Goal: Information Seeking & Learning: Learn about a topic

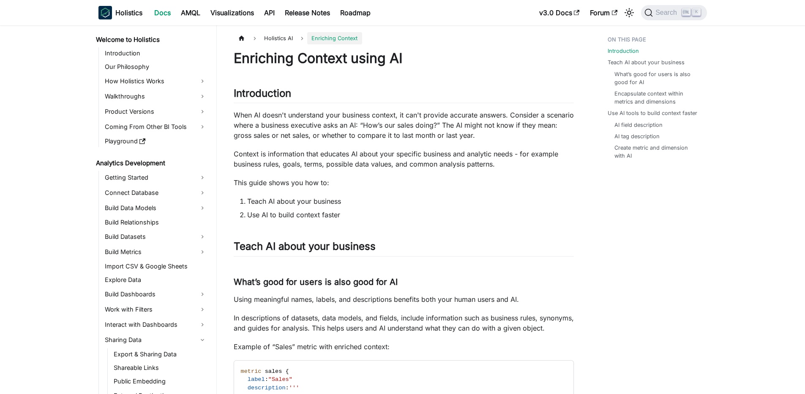
scroll to position [542, 0]
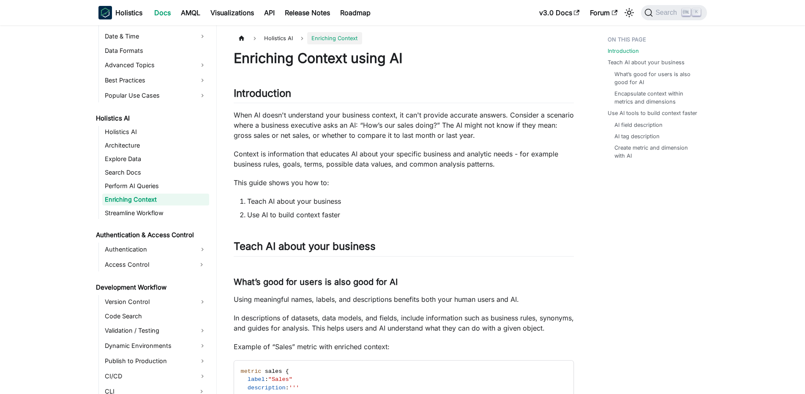
click at [283, 134] on p "When AI doesn't understand your business context, it can't provide accurate ans…" at bounding box center [404, 125] width 340 height 30
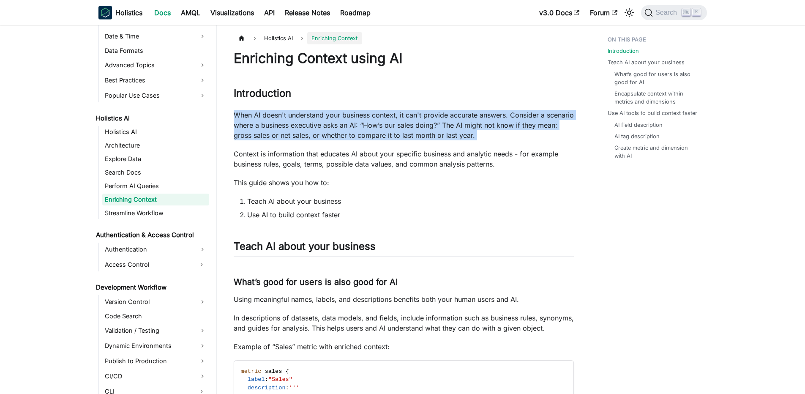
click at [283, 134] on p "When AI doesn't understand your business context, it can't provide accurate ans…" at bounding box center [404, 125] width 340 height 30
click at [292, 123] on p "When AI doesn't understand your business context, it can't provide accurate ans…" at bounding box center [404, 125] width 340 height 30
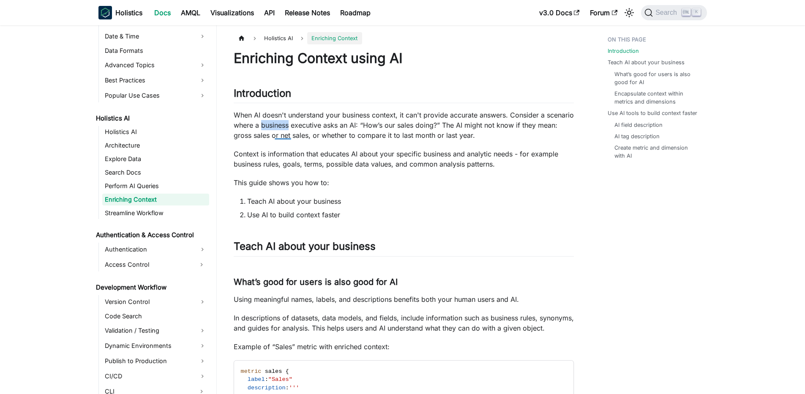
click at [292, 123] on p "When AI doesn't understand your business context, it can't provide accurate ans…" at bounding box center [404, 125] width 340 height 30
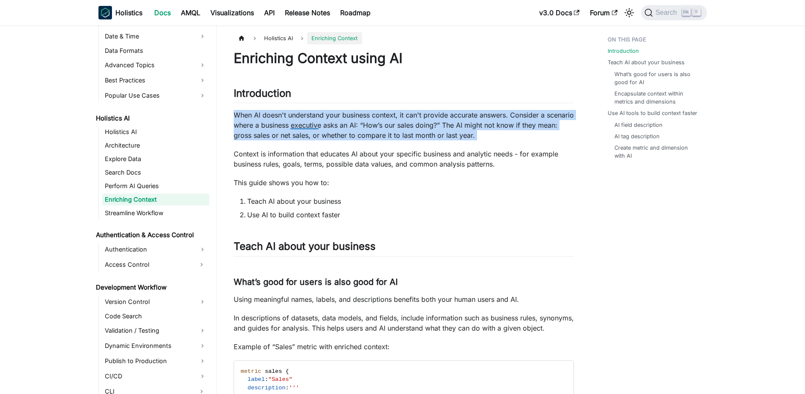
click at [292, 123] on p "When AI doesn't understand your business context, it can't provide accurate ans…" at bounding box center [404, 125] width 340 height 30
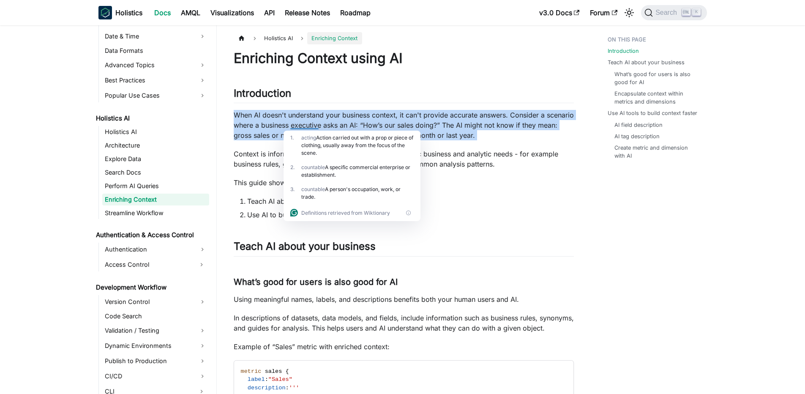
click at [292, 123] on p "When AI doesn't understand your business context, it can't provide accurate ans…" at bounding box center [404, 125] width 340 height 30
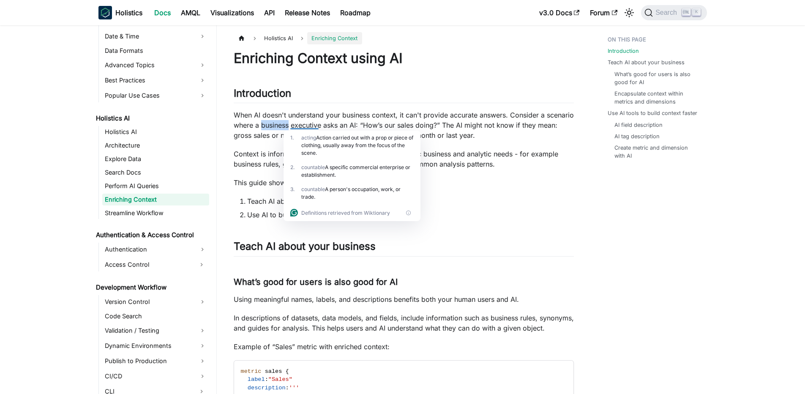
click at [292, 123] on p "When AI doesn't understand your business context, it can't provide accurate ans…" at bounding box center [404, 125] width 340 height 30
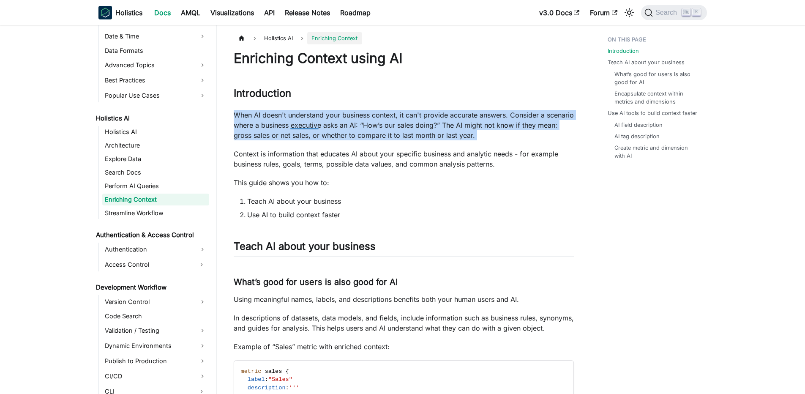
click at [292, 123] on p "When AI doesn't understand your business context, it can't provide accurate ans…" at bounding box center [404, 125] width 340 height 30
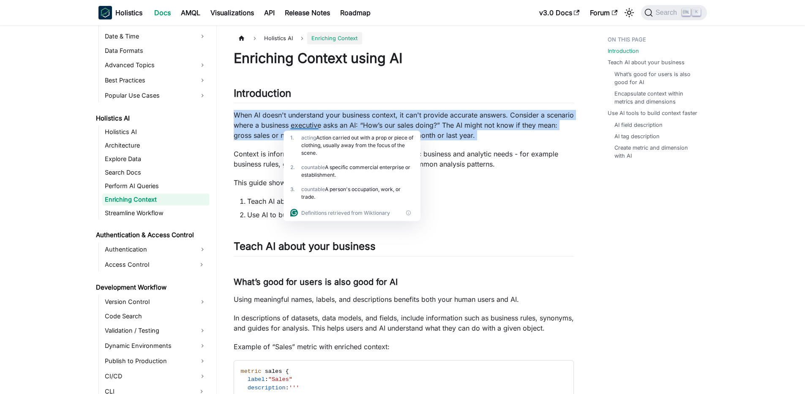
click at [292, 123] on p "When AI doesn't understand your business context, it can't provide accurate ans…" at bounding box center [404, 125] width 340 height 30
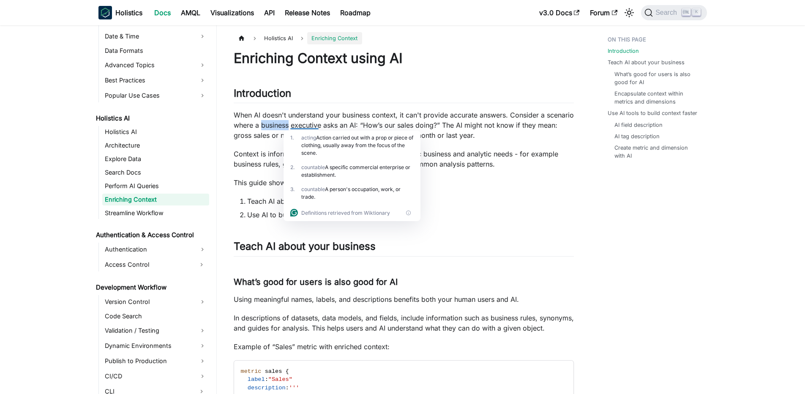
click at [292, 123] on p "When AI doesn't understand your business context, it can't provide accurate ans…" at bounding box center [404, 125] width 340 height 30
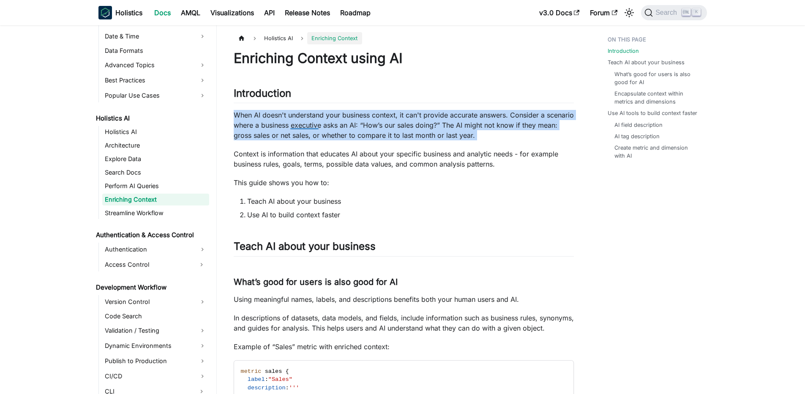
click at [292, 123] on p "When AI doesn't understand your business context, it can't provide accurate ans…" at bounding box center [404, 125] width 340 height 30
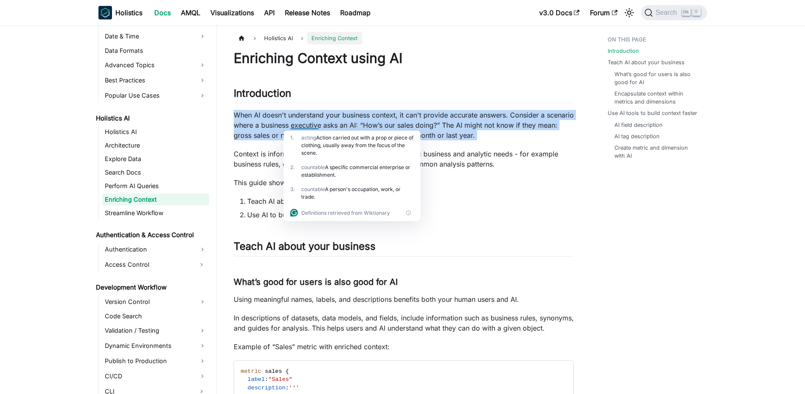
click at [297, 117] on p "When AI doesn't understand your business context, it can't provide accurate ans…" at bounding box center [404, 125] width 340 height 30
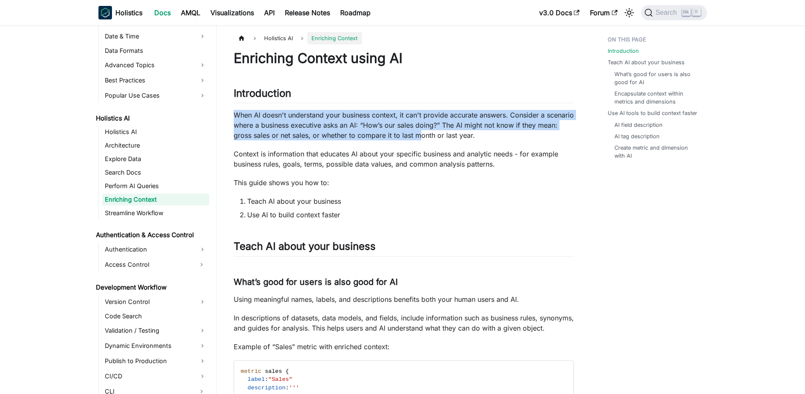
drag, startPoint x: 235, startPoint y: 116, endPoint x: 442, endPoint y: 136, distance: 208.0
click at [442, 136] on p "When AI doesn't understand your business context, it can't provide accurate ans…" at bounding box center [404, 125] width 340 height 30
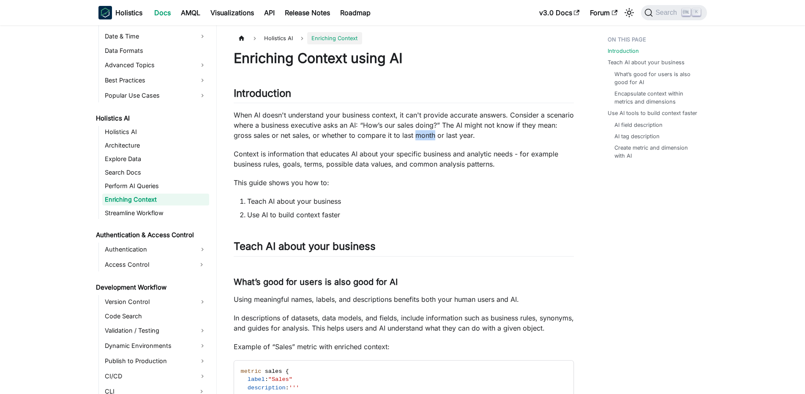
click at [442, 136] on p "When AI doesn't understand your business context, it can't provide accurate ans…" at bounding box center [404, 125] width 340 height 30
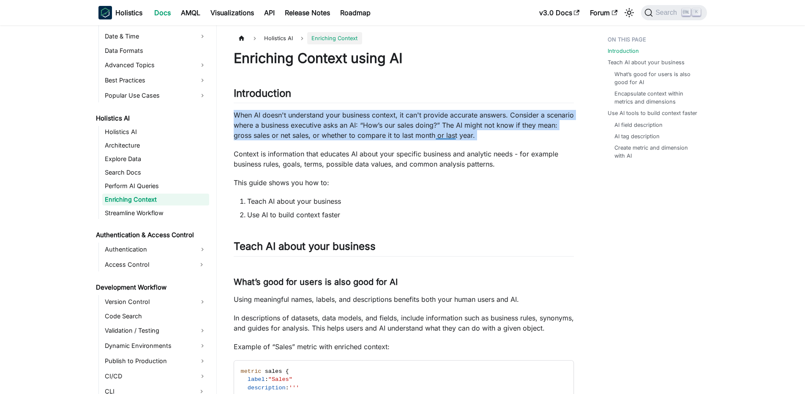
click at [442, 136] on p "When AI doesn't understand your business context, it can't provide accurate ans…" at bounding box center [404, 125] width 340 height 30
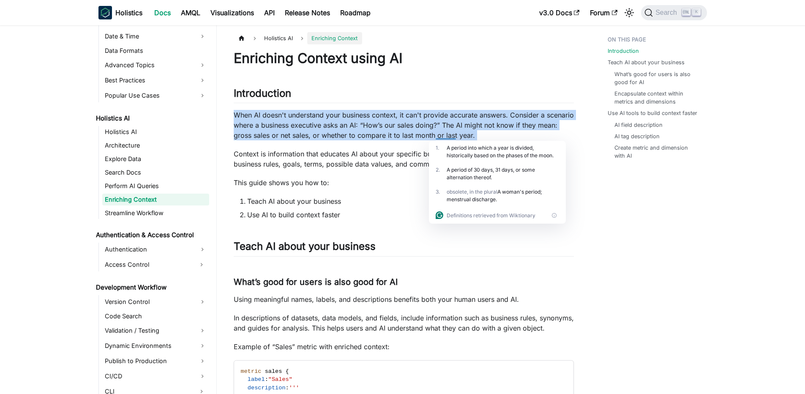
click at [434, 127] on p "When AI doesn't understand your business context, it can't provide accurate ans…" at bounding box center [404, 125] width 340 height 30
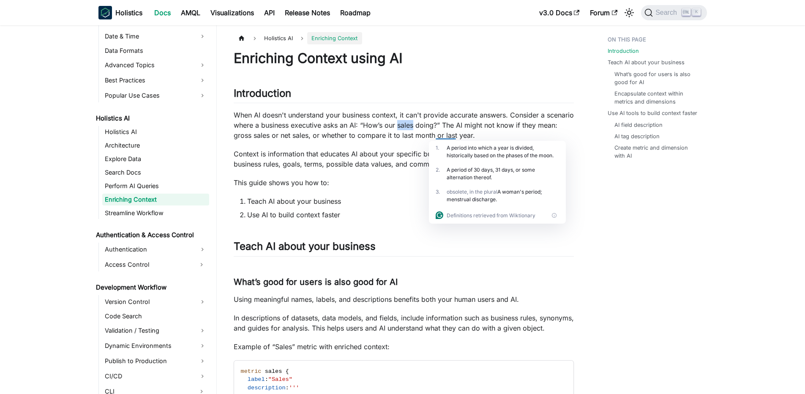
click at [434, 127] on p "When AI doesn't understand your business context, it can't provide accurate ans…" at bounding box center [404, 125] width 340 height 30
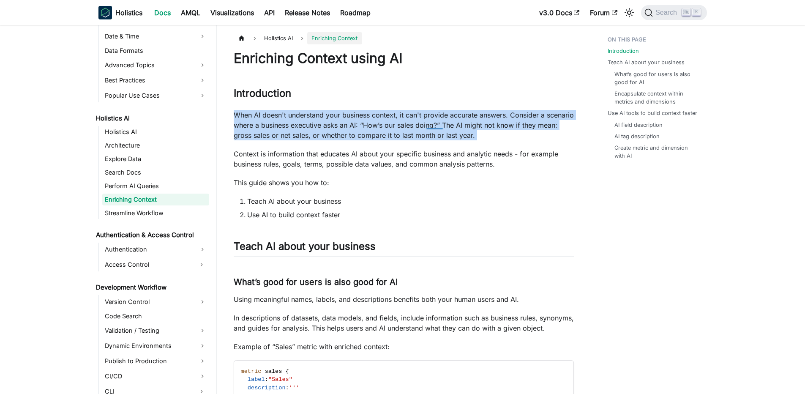
click at [434, 127] on p "When AI doesn't understand your business context, it can't provide accurate ans…" at bounding box center [404, 125] width 340 height 30
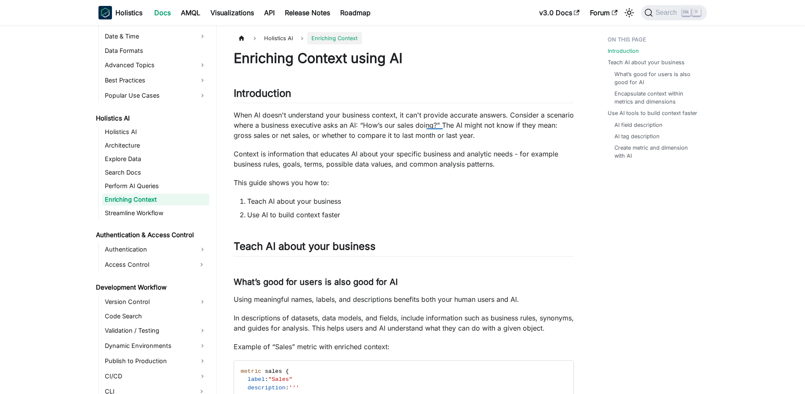
click at [289, 162] on p "Context is information that educates AI about your specific business and analyt…" at bounding box center [404, 159] width 340 height 20
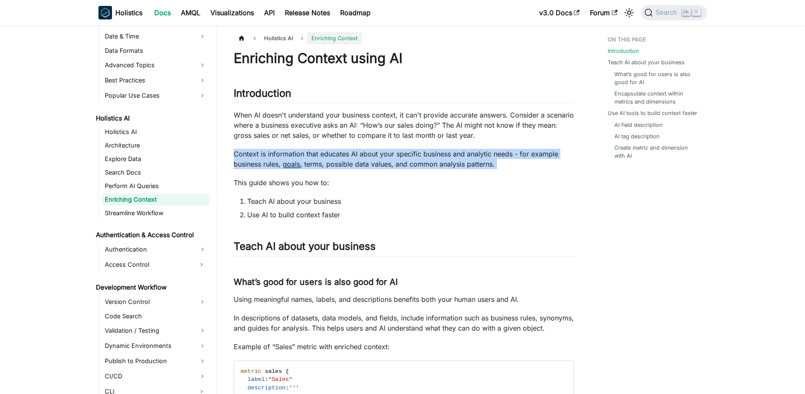
click at [289, 162] on p "Context is information that educates AI about your specific business and analyt…" at bounding box center [404, 159] width 340 height 20
drag, startPoint x: 230, startPoint y: 151, endPoint x: 322, endPoint y: 160, distance: 92.1
click at [322, 160] on p "Context is information that educates AI about your specific business and analyt…" at bounding box center [404, 159] width 340 height 20
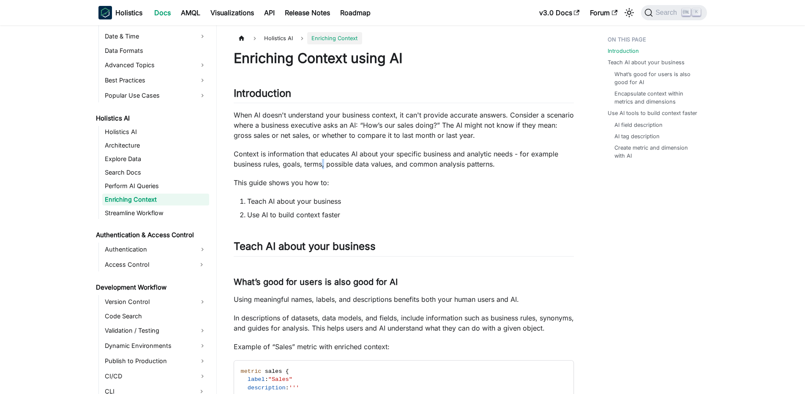
click at [322, 160] on p "Context is information that educates AI about your specific business and analyt…" at bounding box center [404, 159] width 340 height 20
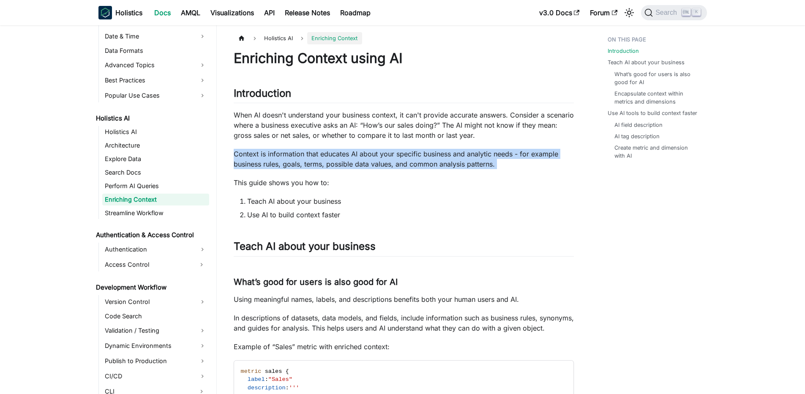
click at [322, 160] on p "Context is information that educates AI about your specific business and analyt…" at bounding box center [404, 159] width 340 height 20
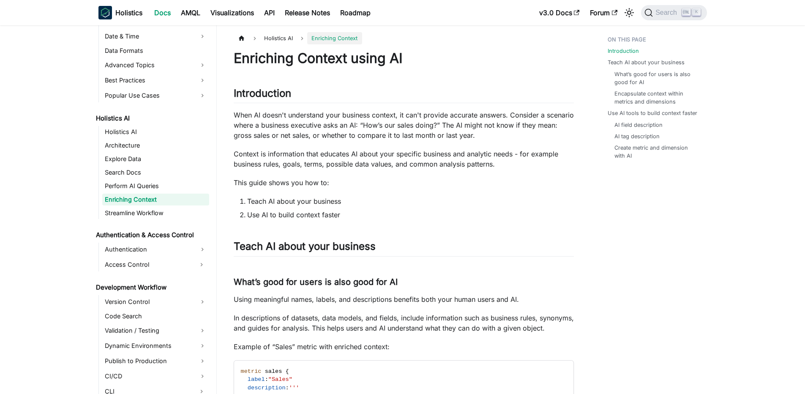
click at [279, 185] on p "This guide shows you how to:" at bounding box center [404, 182] width 340 height 10
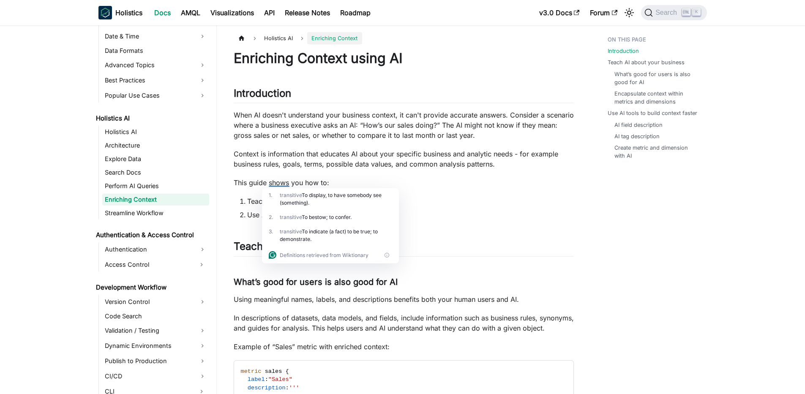
click at [273, 204] on div "1 ." at bounding box center [274, 198] width 11 height 15
click at [247, 203] on li "Teach AI about your business" at bounding box center [410, 201] width 327 height 10
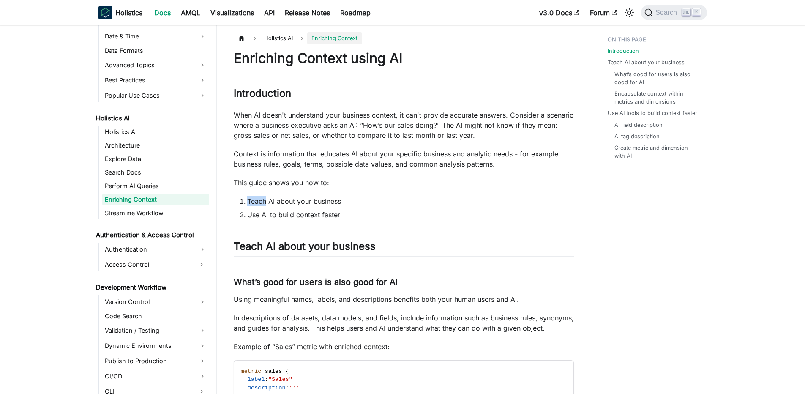
click at [247, 203] on li "Teach AI about your business" at bounding box center [410, 201] width 327 height 10
drag, startPoint x: 253, startPoint y: 198, endPoint x: 410, endPoint y: 204, distance: 157.7
click at [410, 204] on li "Teach AI about your business" at bounding box center [410, 201] width 327 height 10
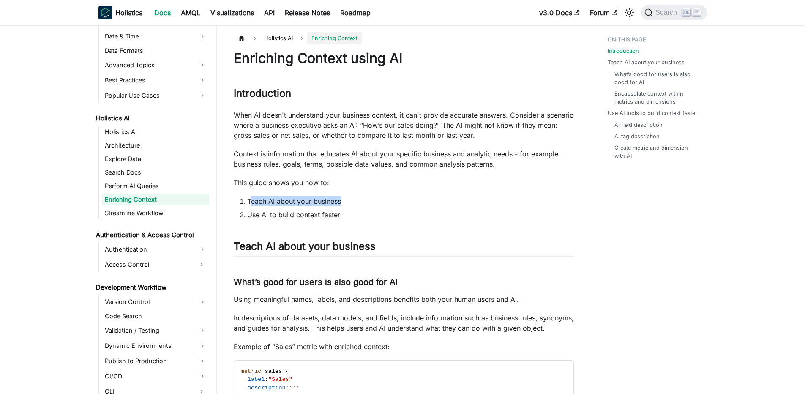
click at [410, 204] on li "Teach AI about your business" at bounding box center [410, 201] width 327 height 10
click at [411, 204] on li "Teach AI about your business" at bounding box center [410, 201] width 327 height 10
click at [332, 164] on p "Context is information that educates AI about your specific business and analyt…" at bounding box center [404, 159] width 340 height 20
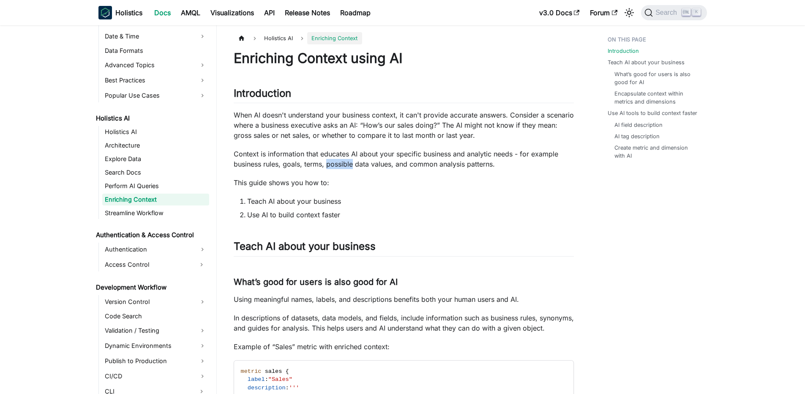
click at [332, 164] on p "Context is information that educates AI about your specific business and analyt…" at bounding box center [404, 159] width 340 height 20
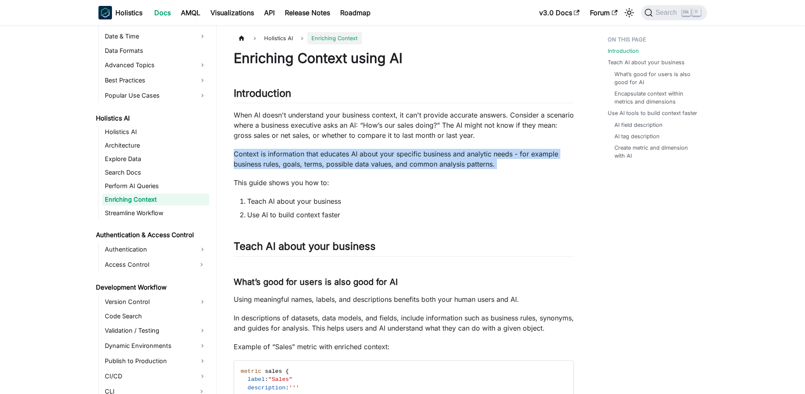
click at [332, 164] on p "Context is information that educates AI about your specific business and analyt…" at bounding box center [404, 159] width 340 height 20
click at [338, 157] on p "Context is information that educates AI about your specific business and analyt…" at bounding box center [404, 159] width 340 height 20
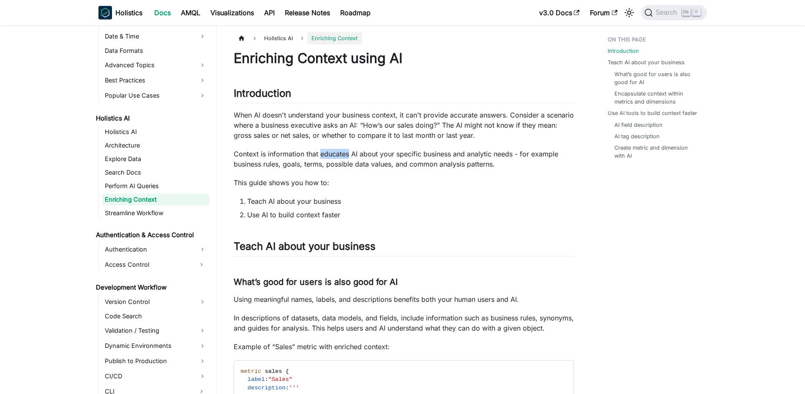
click at [338, 157] on p "Context is information that educates AI about your specific business and analyt…" at bounding box center [404, 159] width 340 height 20
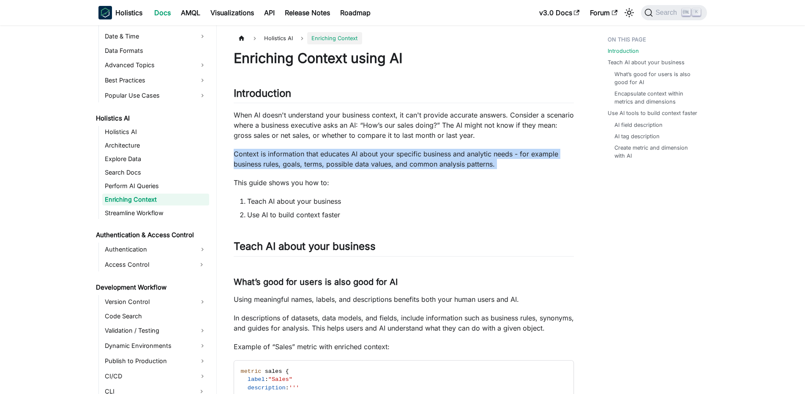
click at [338, 157] on html "Skip to main content Holistics Docs AMQL Visualizations API Release Notes Roadm…" at bounding box center [402, 197] width 805 height 394
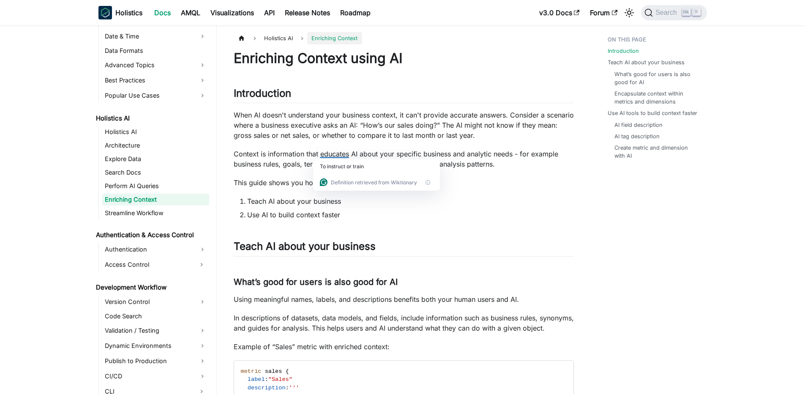
click at [310, 186] on p "This guide shows you how to:" at bounding box center [404, 182] width 340 height 10
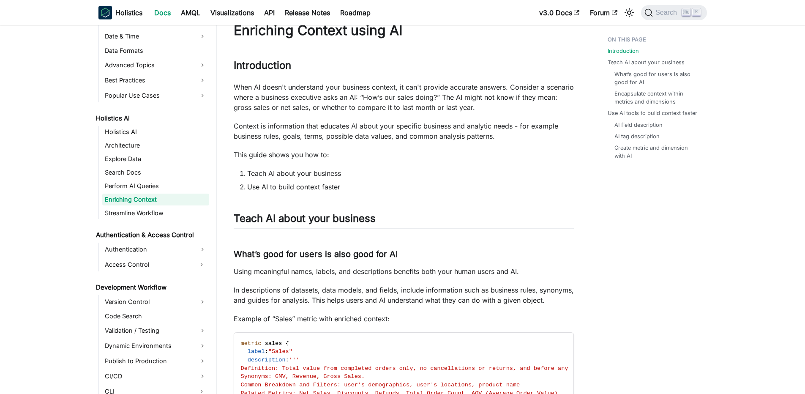
scroll to position [51, 0]
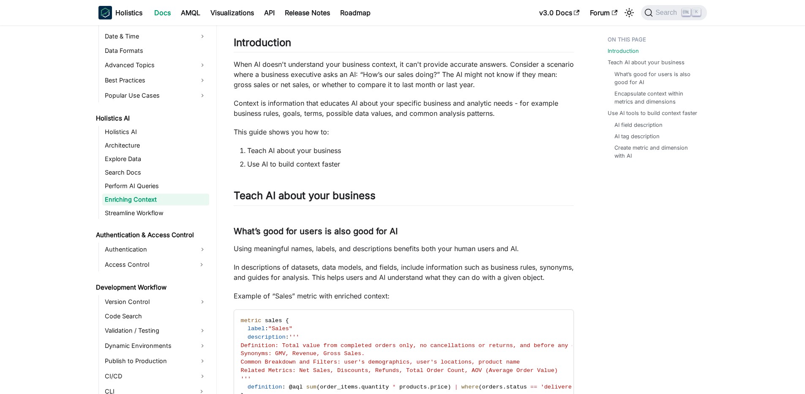
click at [291, 263] on p "In descriptions of datasets, data models, and fields, include information such …" at bounding box center [404, 272] width 340 height 20
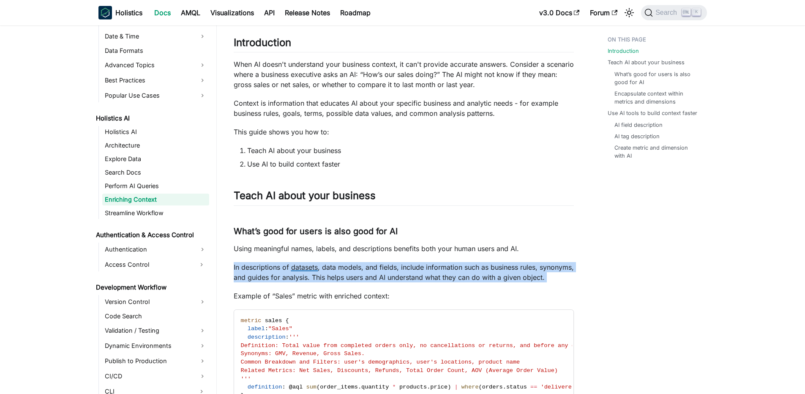
click at [292, 268] on p "In descriptions of datasets, data models, and fields, include information such …" at bounding box center [404, 272] width 340 height 20
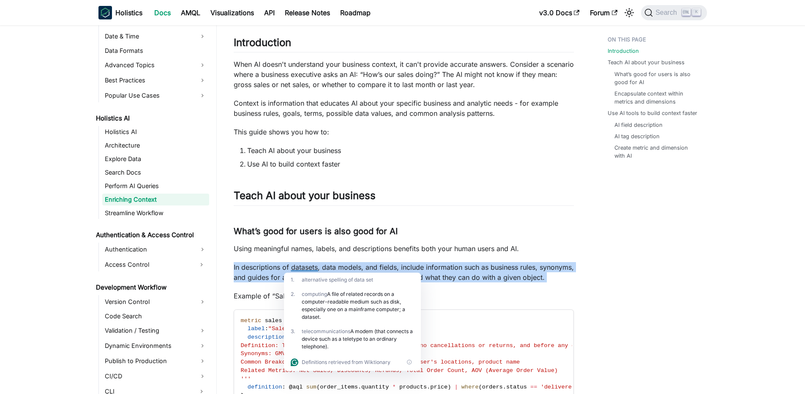
click at [296, 263] on p "In descriptions of datasets, data models, and fields, include information such …" at bounding box center [404, 272] width 340 height 20
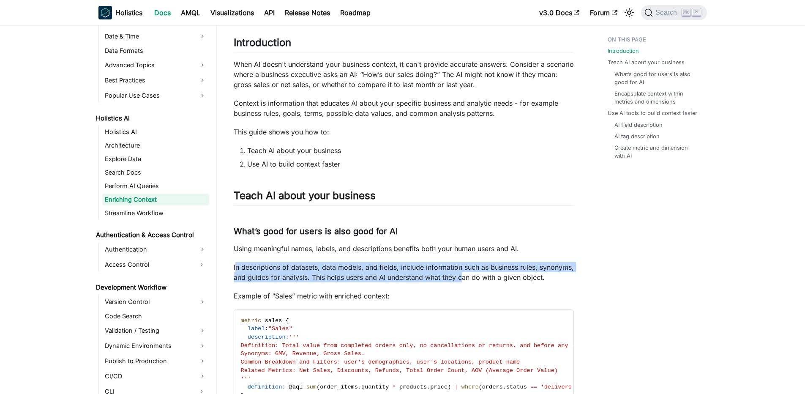
drag, startPoint x: 236, startPoint y: 264, endPoint x: 500, endPoint y: 273, distance: 263.8
click at [500, 273] on p "In descriptions of datasets, data models, and fields, include information such …" at bounding box center [404, 272] width 340 height 20
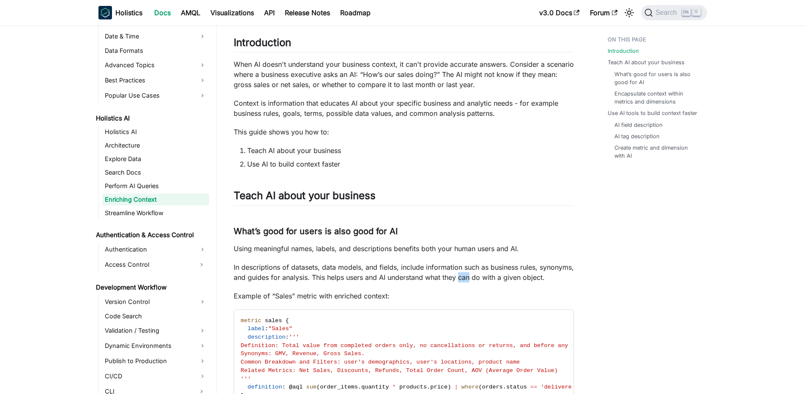
click at [500, 273] on p "In descriptions of datasets, data models, and fields, include information such …" at bounding box center [404, 272] width 340 height 20
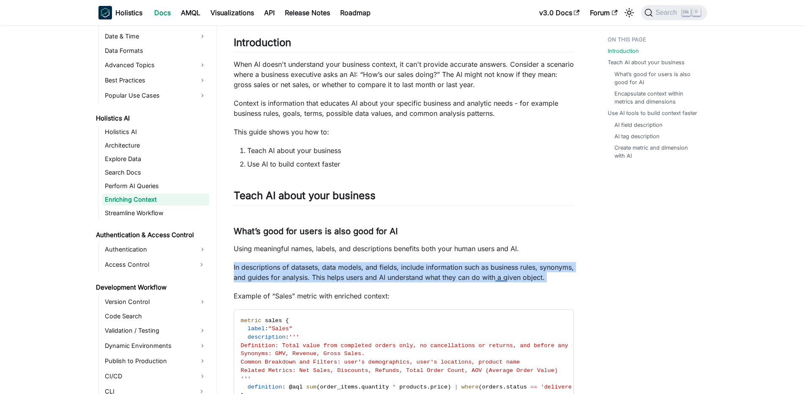
click at [317, 276] on p "In descriptions of datasets, data models, and fields, include information such …" at bounding box center [404, 272] width 340 height 20
drag, startPoint x: 300, startPoint y: 267, endPoint x: 436, endPoint y: 276, distance: 136.4
click at [436, 276] on p "In descriptions of datasets, data models, and fields, include information such …" at bounding box center [404, 272] width 340 height 20
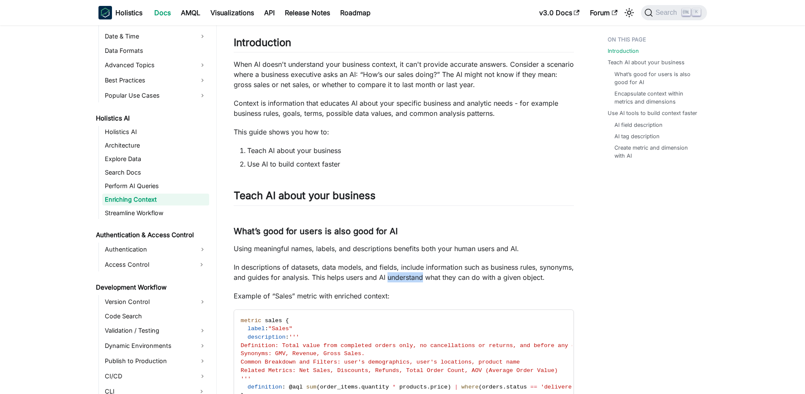
click at [436, 276] on p "In descriptions of datasets, data models, and fields, include information such …" at bounding box center [404, 272] width 340 height 20
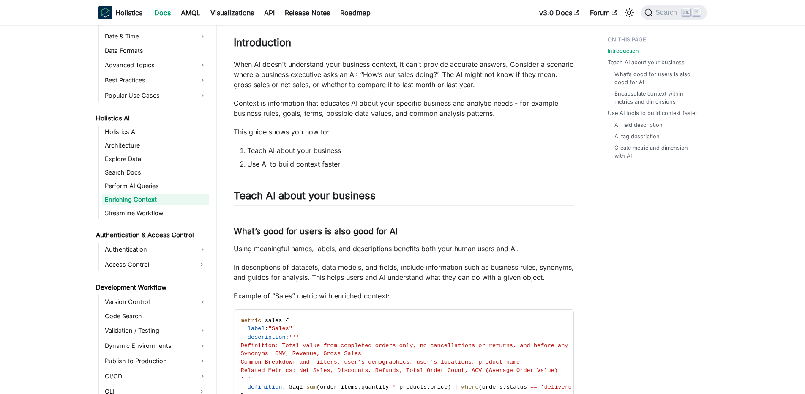
click at [308, 276] on p "In descriptions of datasets, data models, and fields, include information such …" at bounding box center [404, 272] width 340 height 20
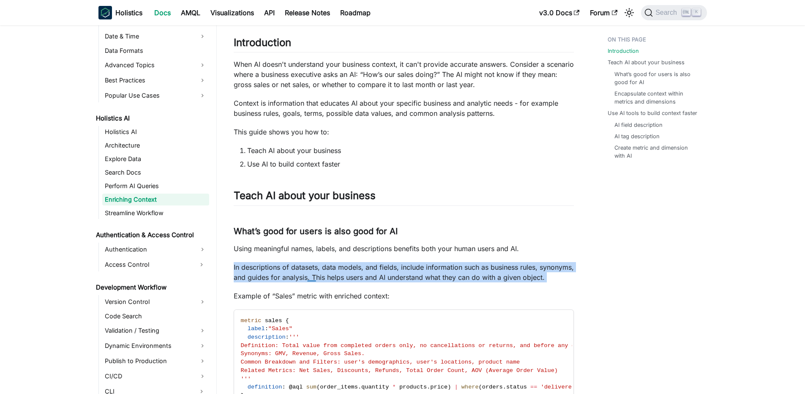
click at [308, 276] on p "In descriptions of datasets, data models, and fields, include information such …" at bounding box center [404, 272] width 340 height 20
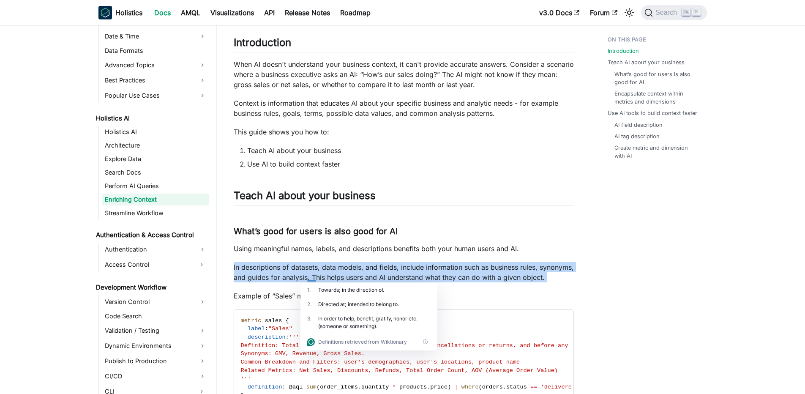
click at [262, 279] on p "In descriptions of datasets, data models, and fields, include information such …" at bounding box center [404, 272] width 340 height 20
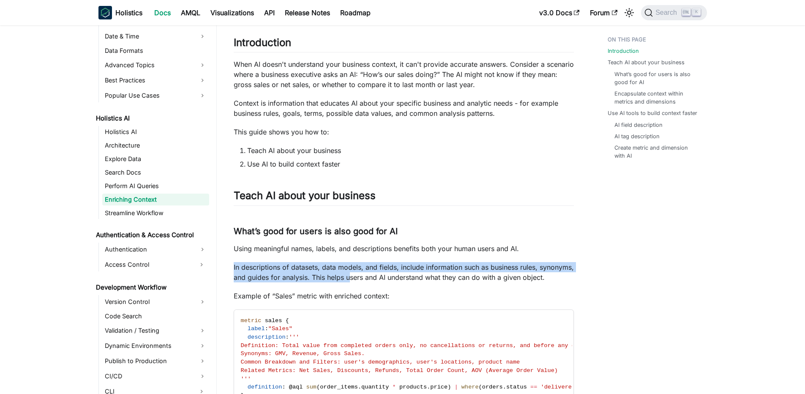
drag, startPoint x: 273, startPoint y: 255, endPoint x: 390, endPoint y: 276, distance: 119.4
click at [390, 276] on p "In descriptions of datasets, data models, and fields, include information such …" at bounding box center [404, 272] width 340 height 20
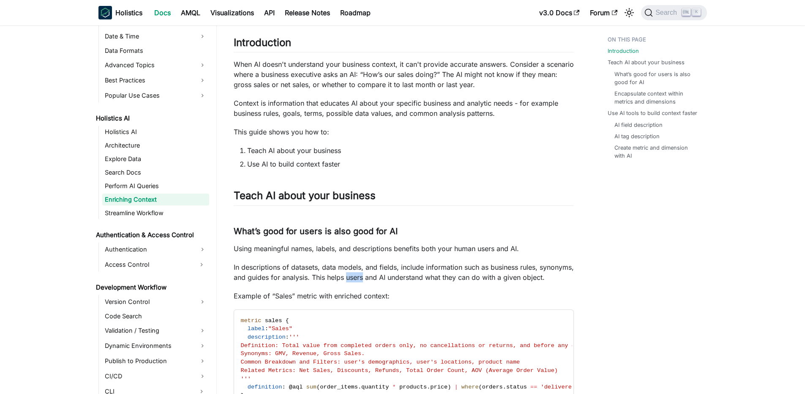
click at [390, 276] on p "In descriptions of datasets, data models, and fields, include information such …" at bounding box center [404, 272] width 340 height 20
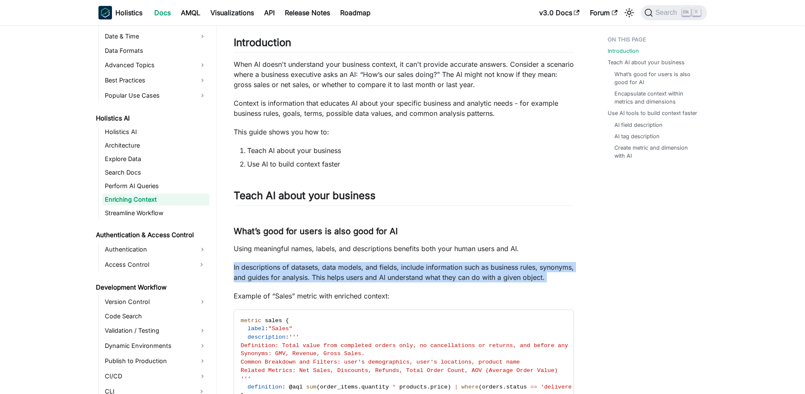
click at [390, 276] on p "In descriptions of datasets, data models, and fields, include information such …" at bounding box center [404, 272] width 340 height 20
click at [344, 270] on p "In descriptions of datasets, data models, and fields, include information such …" at bounding box center [404, 272] width 340 height 20
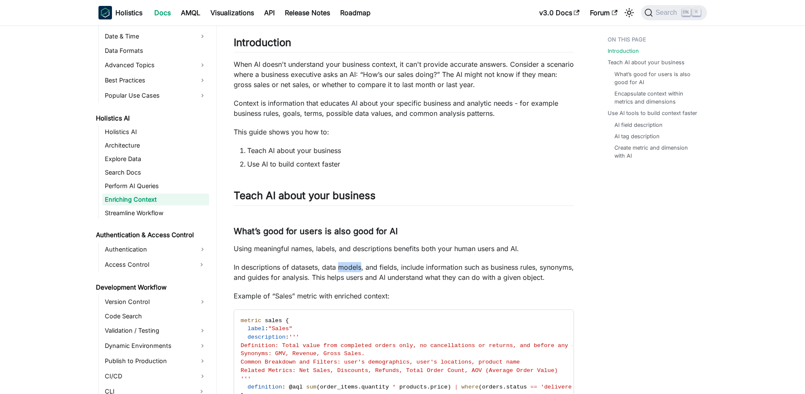
click at [344, 270] on p "In descriptions of datasets, data models, and fields, include information such …" at bounding box center [404, 272] width 340 height 20
click at [280, 263] on p "In descriptions of datasets, data models, and fields, include information such …" at bounding box center [404, 272] width 340 height 20
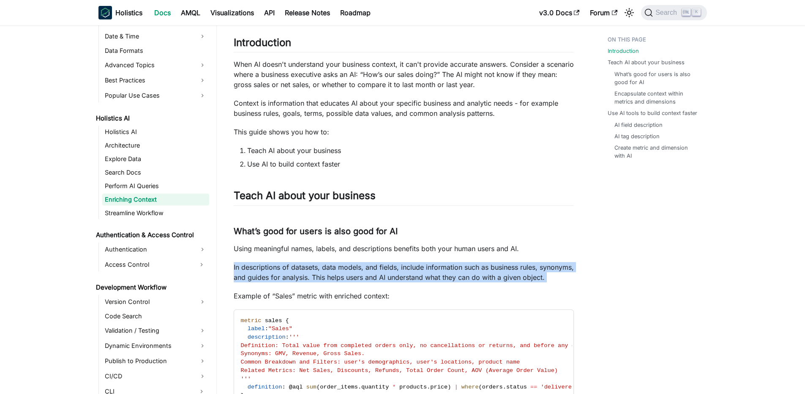
click at [280, 263] on p "In descriptions of datasets, data models, and fields, include information such …" at bounding box center [404, 272] width 340 height 20
click at [273, 282] on p "In descriptions of datasets, data models, and fields, include information such …" at bounding box center [404, 272] width 340 height 20
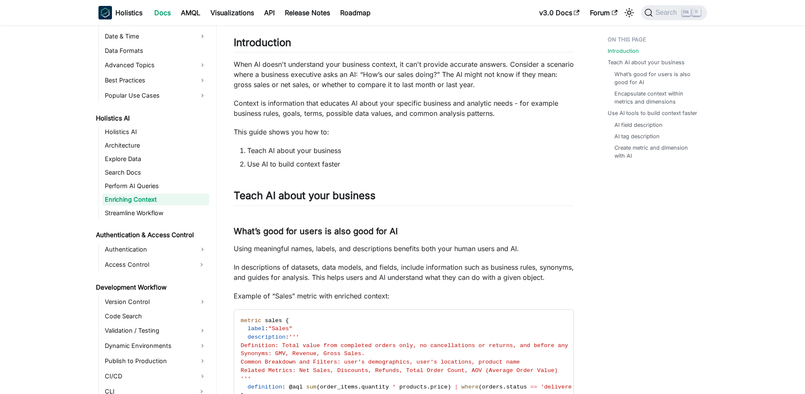
click at [273, 282] on p "In descriptions of datasets, data models, and fields, include information such …" at bounding box center [404, 272] width 340 height 20
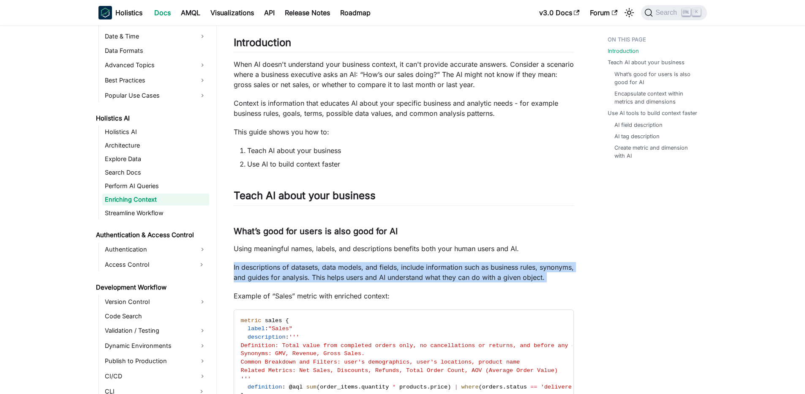
click at [273, 282] on p "In descriptions of datasets, data models, and fields, include information such …" at bounding box center [404, 272] width 340 height 20
click at [396, 279] on p "In descriptions of datasets, data models, and fields, include information such …" at bounding box center [404, 272] width 340 height 20
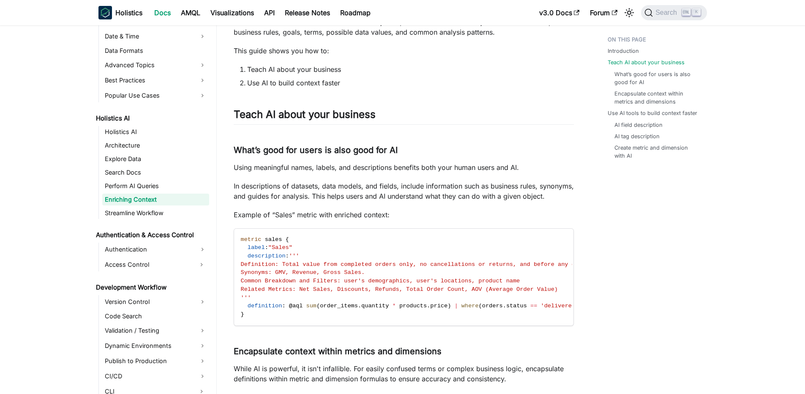
scroll to position [203, 0]
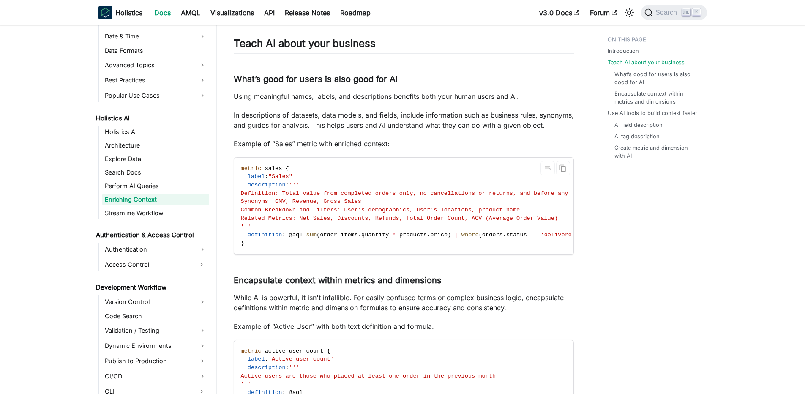
drag, startPoint x: 280, startPoint y: 264, endPoint x: 308, endPoint y: 263, distance: 27.9
click at [308, 254] on code "metric sales { label : "Sales" description : ''' Definition: Total value from c…" at bounding box center [423, 206] width 379 height 97
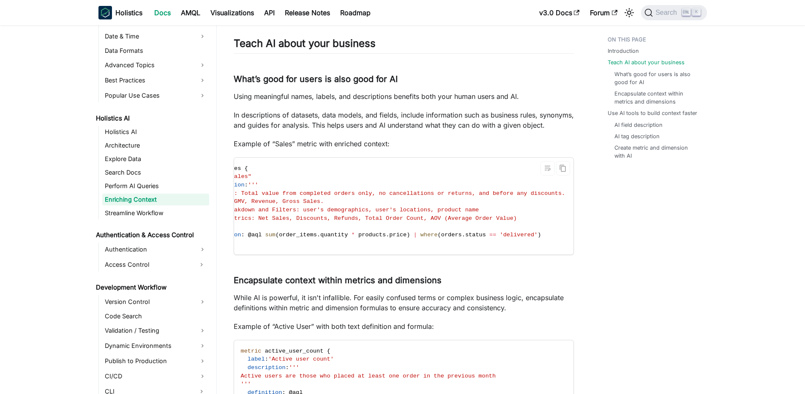
scroll to position [0, 0]
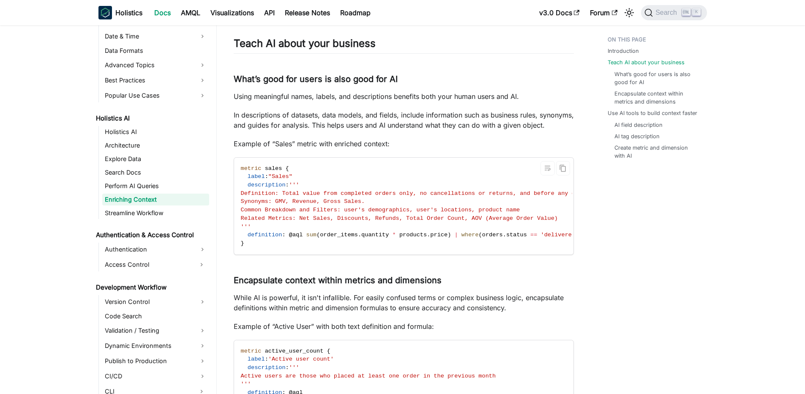
click at [311, 221] on span "Related Metrics: Net Sales, Discounts, Refunds, Total Order Count, AOV (Average…" at bounding box center [399, 218] width 317 height 6
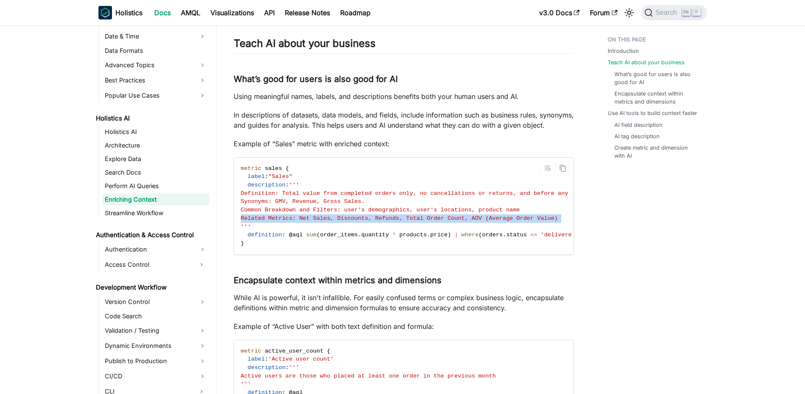
click at [311, 221] on span "Related Metrics: Net Sales, Discounts, Refunds, Total Order Count, AOV (Average…" at bounding box center [399, 218] width 317 height 6
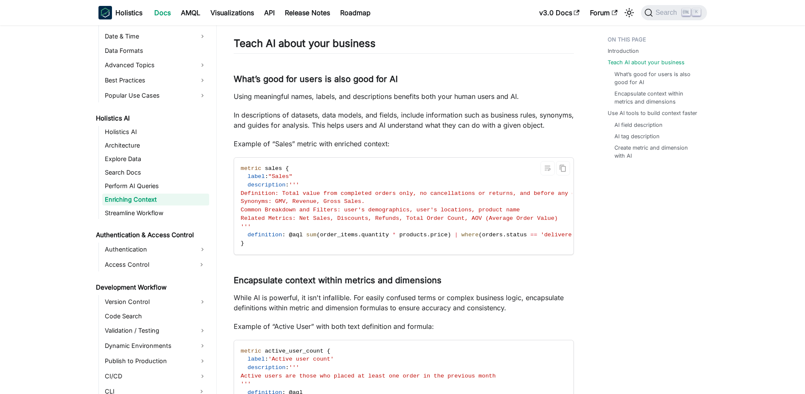
click at [275, 224] on code "metric sales { label : "Sales" description : ''' Definition: Total value from c…" at bounding box center [423, 206] width 379 height 97
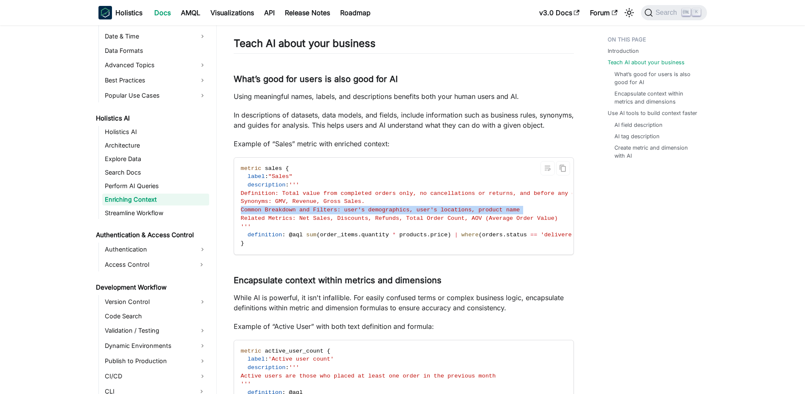
click at [275, 224] on code "metric sales { label : "Sales" description : ''' Definition: Total value from c…" at bounding box center [423, 206] width 379 height 97
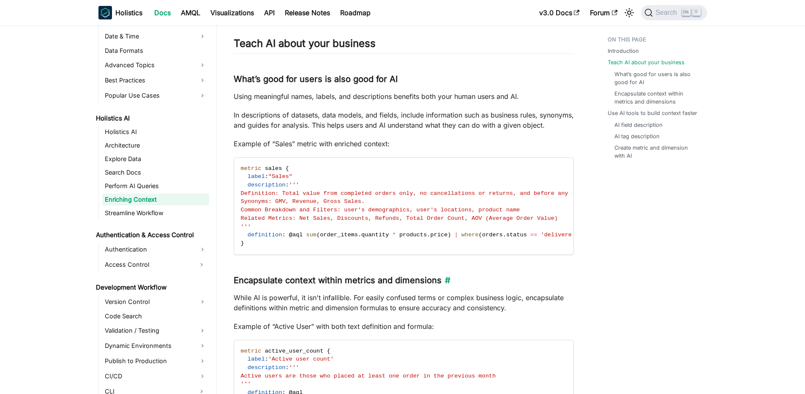
click at [276, 286] on h3 "Encapsulate context within metrics and dimensions ​" at bounding box center [404, 280] width 340 height 11
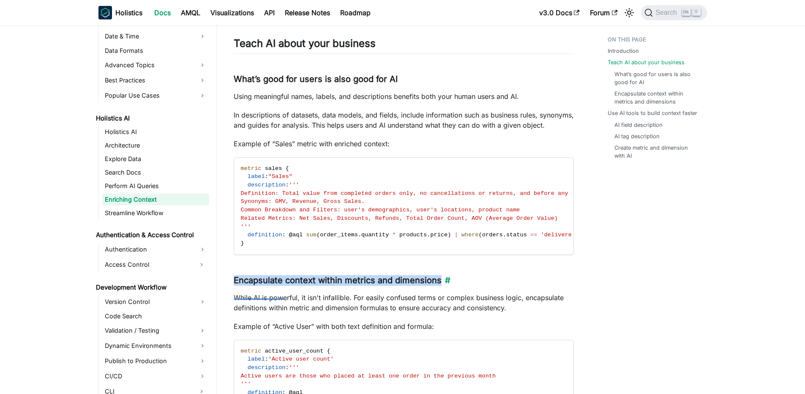
click at [276, 286] on h3 "Encapsulate context within metrics and dimensions ​" at bounding box center [404, 280] width 340 height 11
click at [269, 286] on h3 "Encapsulate context within metrics and dimensions ​" at bounding box center [404, 280] width 340 height 11
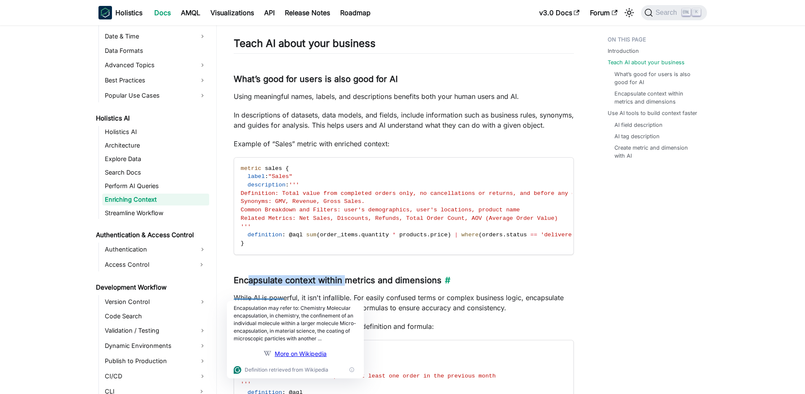
drag, startPoint x: 247, startPoint y: 292, endPoint x: 349, endPoint y: 295, distance: 101.5
click at [349, 286] on h3 "Encapsulate context within metrics and dimensions ​" at bounding box center [404, 280] width 340 height 11
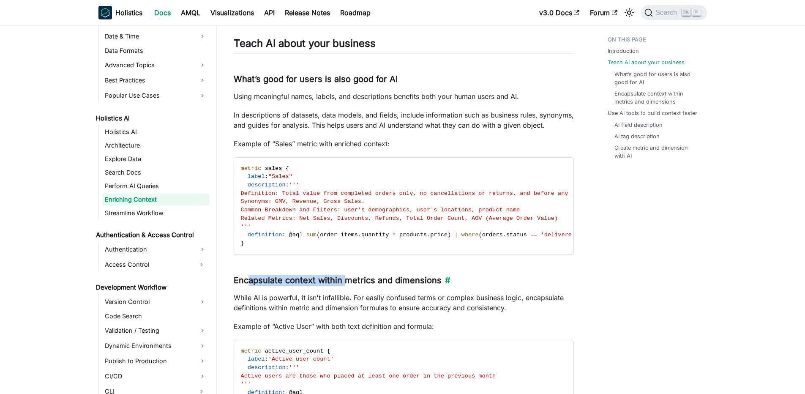
click at [349, 286] on h3 "Encapsulate context within metrics and dimensions ​" at bounding box center [404, 280] width 340 height 11
click at [336, 251] on code "metric sales { label : "Sales" description : ''' Definition: Total value from c…" at bounding box center [423, 206] width 379 height 97
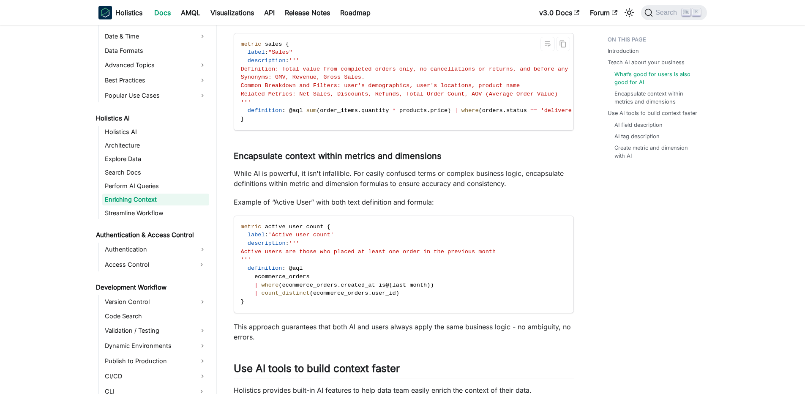
scroll to position [355, 0]
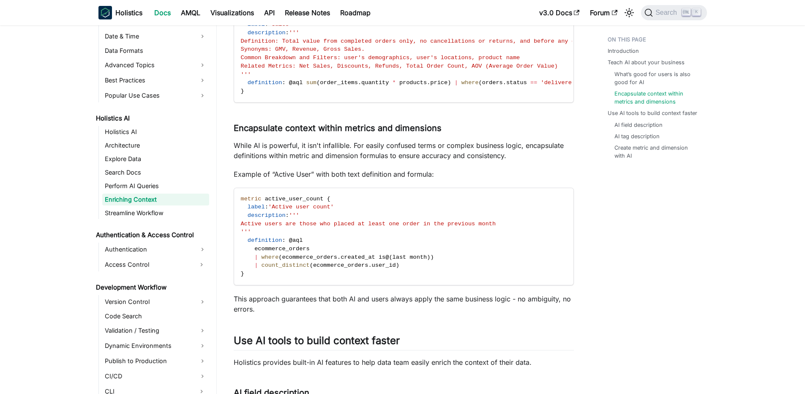
click at [334, 158] on p "While AI is powerful, it isn't infallible. For easily confused terms or complex…" at bounding box center [404, 150] width 340 height 20
click at [381, 156] on p "While AI is powerful, it isn't infallible. For easily confused terms or complex…" at bounding box center [404, 150] width 340 height 20
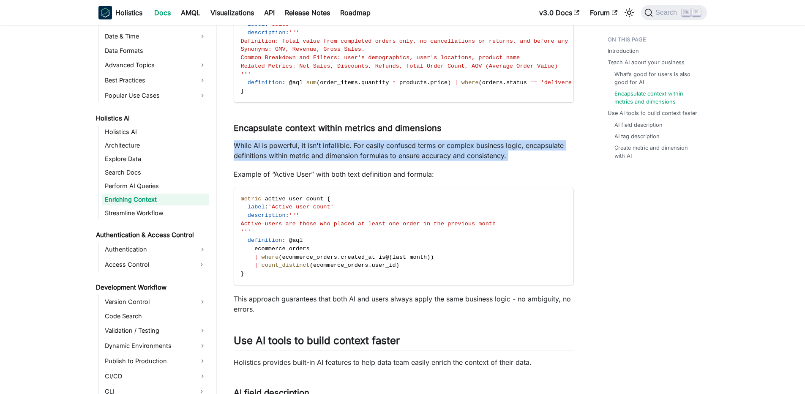
click at [381, 156] on p "While AI is powerful, it isn't infallible. For easily confused terms or complex…" at bounding box center [404, 150] width 340 height 20
click at [319, 161] on p "While AI is powerful, it isn't infallible. For easily confused terms or complex…" at bounding box center [404, 150] width 340 height 20
drag, startPoint x: 246, startPoint y: 161, endPoint x: 384, endPoint y: 175, distance: 139.3
click at [384, 175] on div "Enriching Context using AI Introduction ​ When AI doesn't understand your busin…" at bounding box center [404, 345] width 340 height 1301
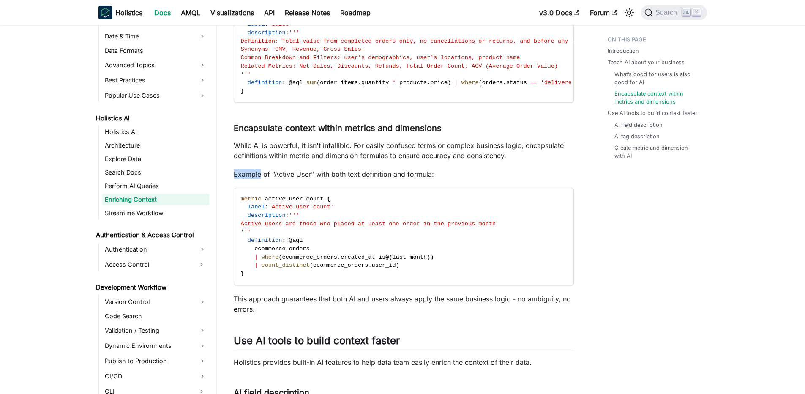
click at [384, 175] on div "Enriching Context using AI Introduction ​ When AI doesn't understand your busin…" at bounding box center [404, 345] width 340 height 1301
click at [320, 179] on p "Example of “Active User” with both text definition and formula:" at bounding box center [404, 174] width 340 height 10
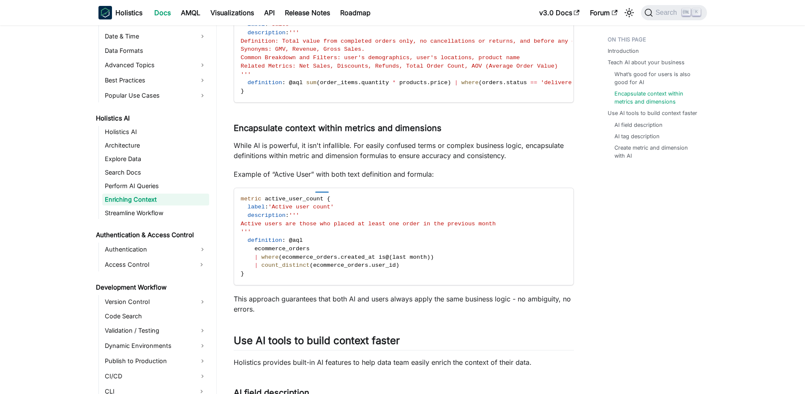
click at [349, 161] on p "While AI is powerful, it isn't infallible. For easily confused terms or complex…" at bounding box center [404, 150] width 340 height 20
click at [351, 161] on p "While AI is powerful, it isn't infallible. For easily confused terms or complex…" at bounding box center [404, 150] width 340 height 20
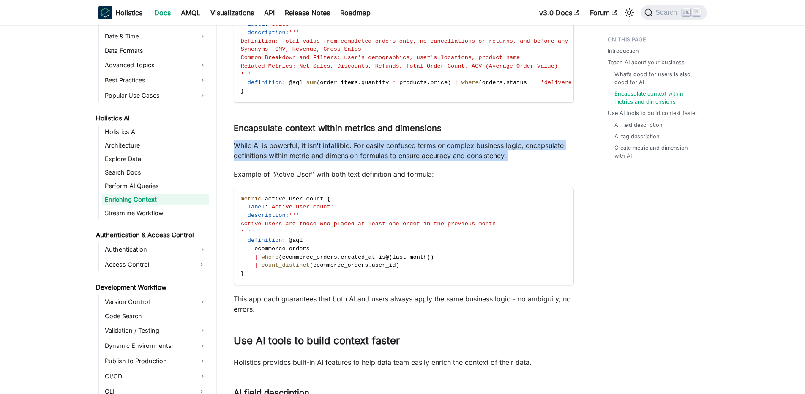
click at [351, 161] on p "While AI is powerful, it isn't infallible. For easily confused terms or complex…" at bounding box center [404, 150] width 340 height 20
click at [360, 154] on p "While AI is powerful, it isn't infallible. For easily confused terms or complex…" at bounding box center [404, 150] width 340 height 20
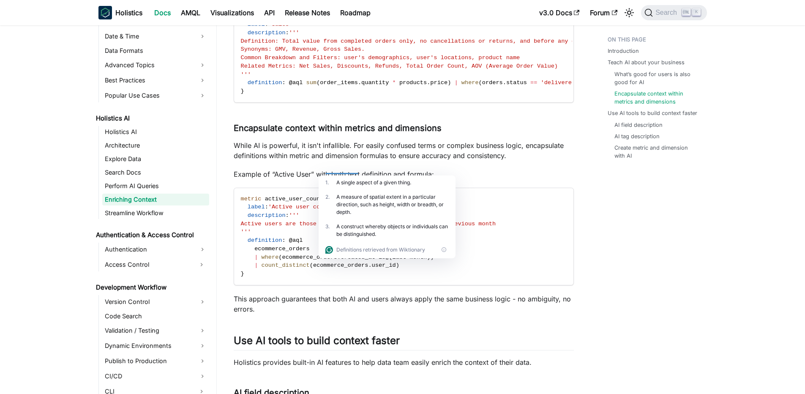
click at [303, 160] on p "While AI is powerful, it isn't infallible. For easily confused terms or complex…" at bounding box center [404, 150] width 340 height 20
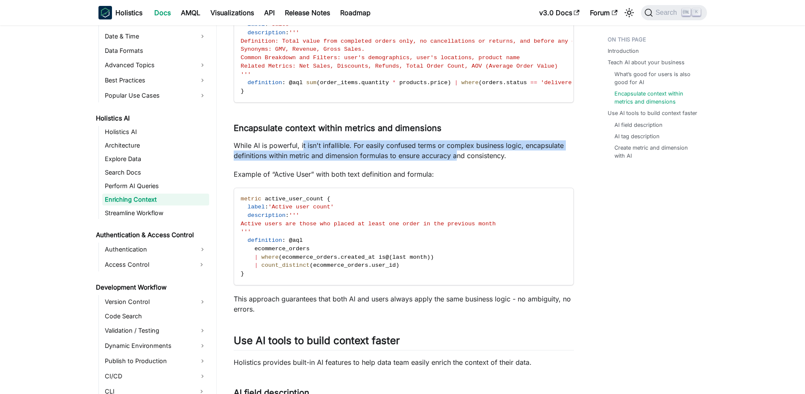
drag, startPoint x: 303, startPoint y: 160, endPoint x: 457, endPoint y: 171, distance: 155.0
click at [457, 161] on p "While AI is powerful, it isn't infallible. For easily confused terms or complex…" at bounding box center [404, 150] width 340 height 20
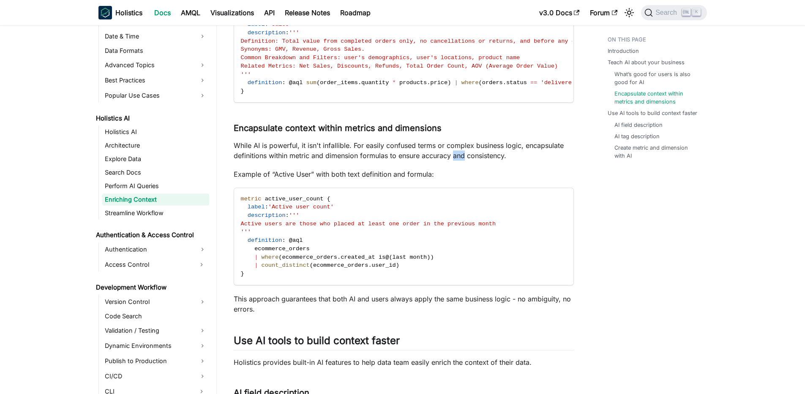
click at [457, 161] on p "While AI is powerful, it isn't infallible. For easily confused terms or complex…" at bounding box center [404, 150] width 340 height 20
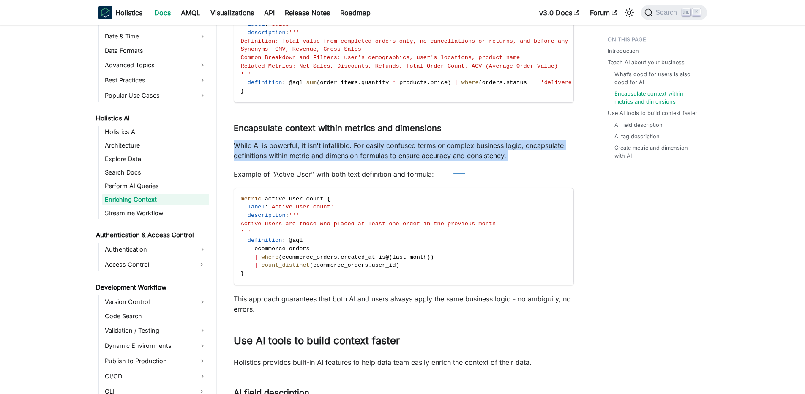
click at [457, 161] on p "While AI is powerful, it isn't infallible. For easily confused terms or complex…" at bounding box center [404, 150] width 340 height 20
click at [387, 161] on p "While AI is powerful, it isn't infallible. For easily confused terms or complex…" at bounding box center [404, 150] width 340 height 20
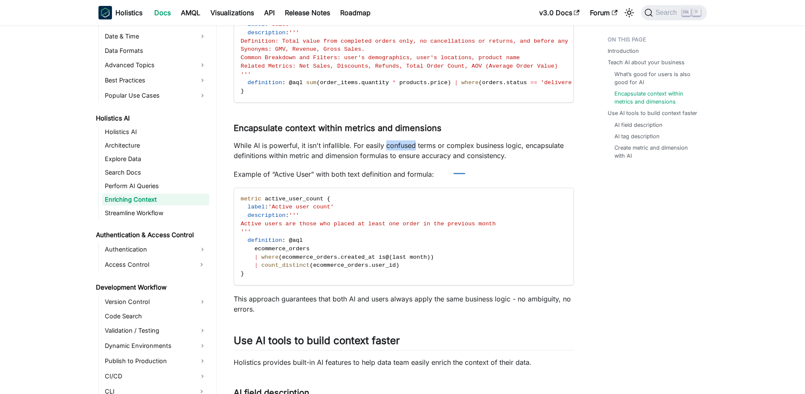
click at [387, 161] on p "While AI is powerful, it isn't infallible. For easily confused terms or complex…" at bounding box center [404, 150] width 340 height 20
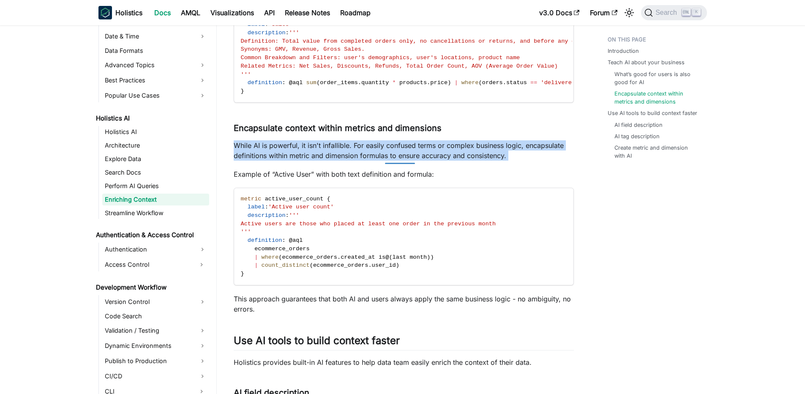
click at [387, 161] on p "While AI is powerful, it isn't infallible. For easily confused terms or complex…" at bounding box center [404, 150] width 340 height 20
click at [323, 161] on p "While AI is powerful, it isn't infallible. For easily confused terms or complex…" at bounding box center [404, 150] width 340 height 20
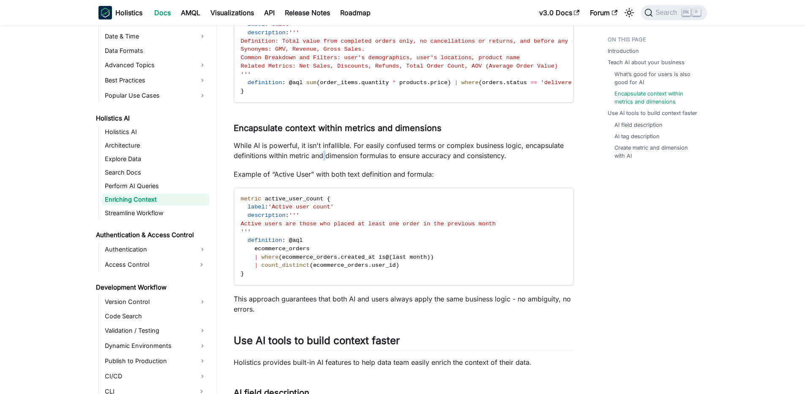
click at [323, 161] on p "While AI is powerful, it isn't infallible. For easily confused terms or complex…" at bounding box center [404, 150] width 340 height 20
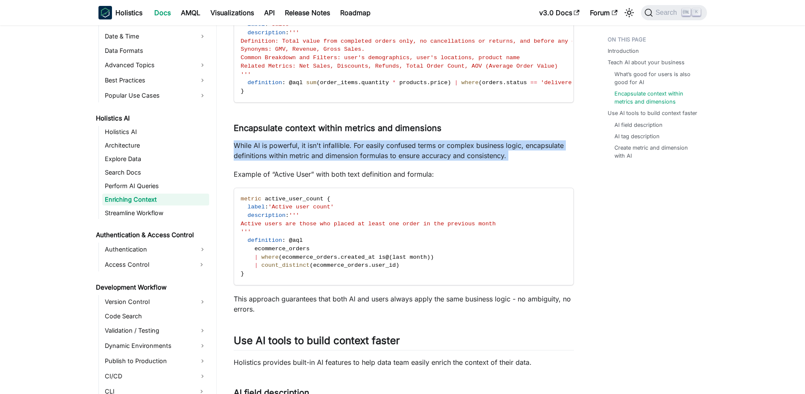
click at [323, 161] on p "While AI is powerful, it isn't infallible. For easily confused terms or complex…" at bounding box center [404, 150] width 340 height 20
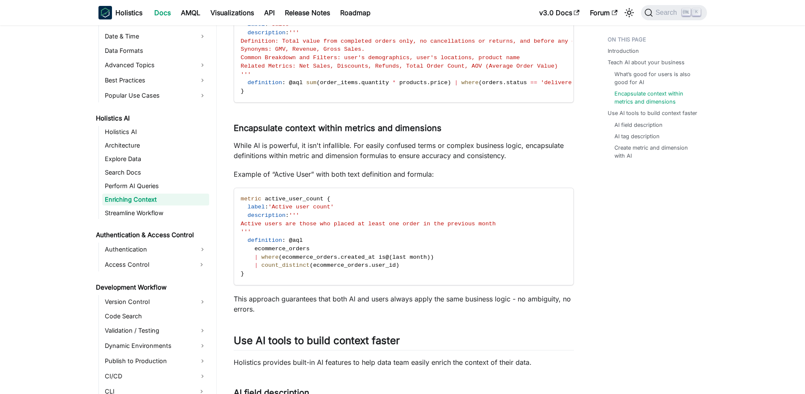
click at [345, 156] on p "While AI is powerful, it isn't infallible. For easily confused terms or complex…" at bounding box center [404, 150] width 340 height 20
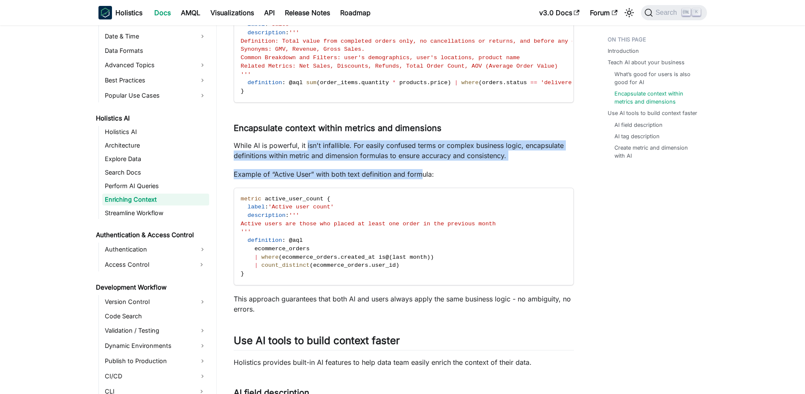
drag, startPoint x: 306, startPoint y: 161, endPoint x: 421, endPoint y: 186, distance: 117.9
click at [421, 186] on div "Enriching Context using AI Introduction ​ When AI doesn't understand your busin…" at bounding box center [404, 345] width 340 height 1301
click at [421, 179] on p "Example of “Active User” with both text definition and formula:" at bounding box center [404, 174] width 340 height 10
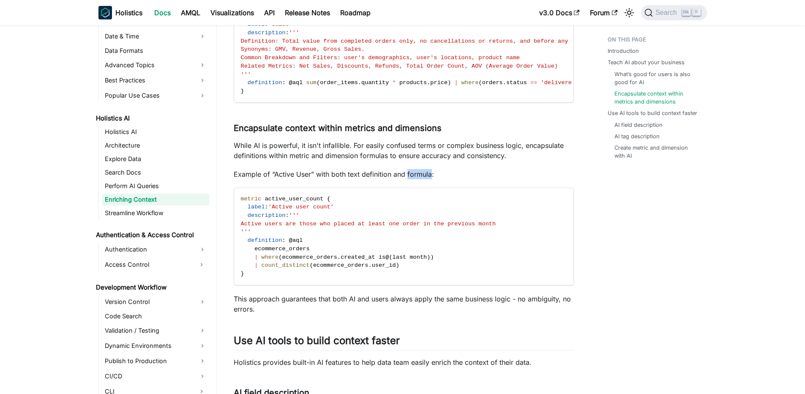
click at [421, 179] on p "Example of “Active User” with both text definition and formula:" at bounding box center [404, 174] width 340 height 10
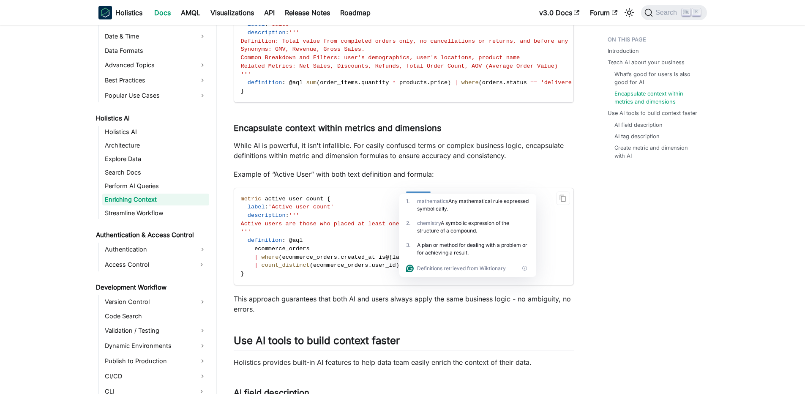
click at [311, 252] on span at bounding box center [311, 249] width 3 height 6
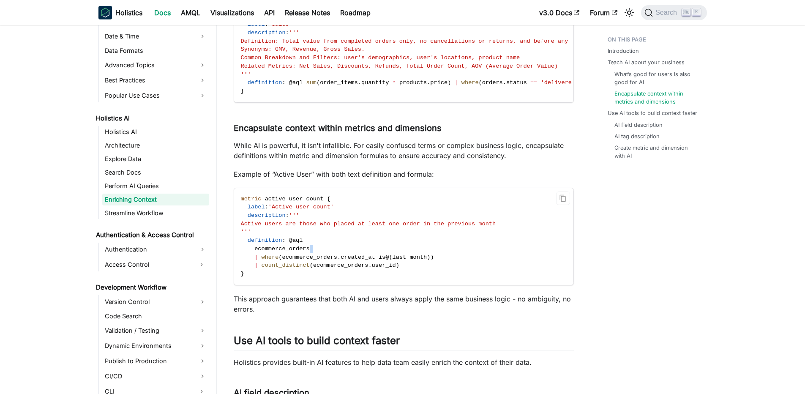
click at [311, 252] on span at bounding box center [311, 249] width 3 height 6
click at [308, 251] on code "metric active_user_count { label : 'Active user count' description : ''' Active…" at bounding box center [403, 236] width 338 height 97
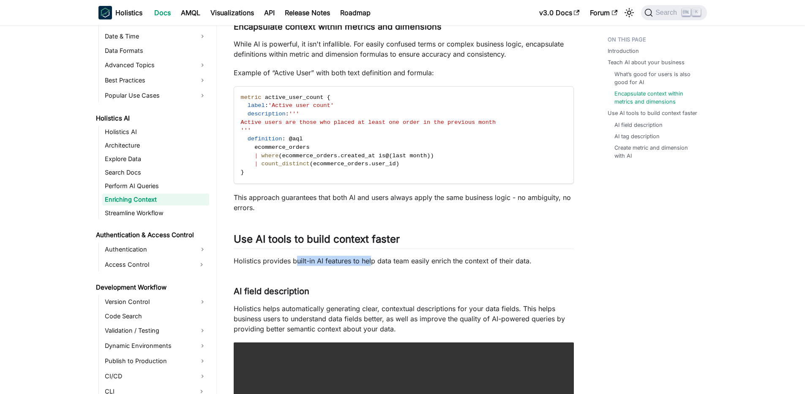
drag, startPoint x: 296, startPoint y: 274, endPoint x: 371, endPoint y: 274, distance: 75.6
click at [371, 266] on p "Holistics provides built-in AI features to help data team easily enrich the con…" at bounding box center [404, 261] width 340 height 10
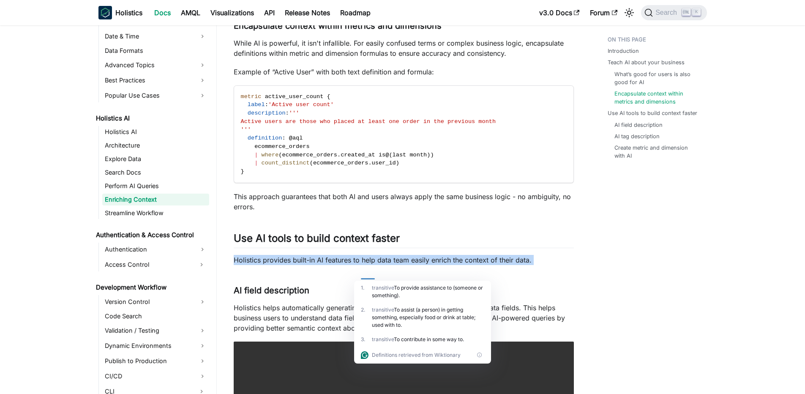
scroll to position [659, 0]
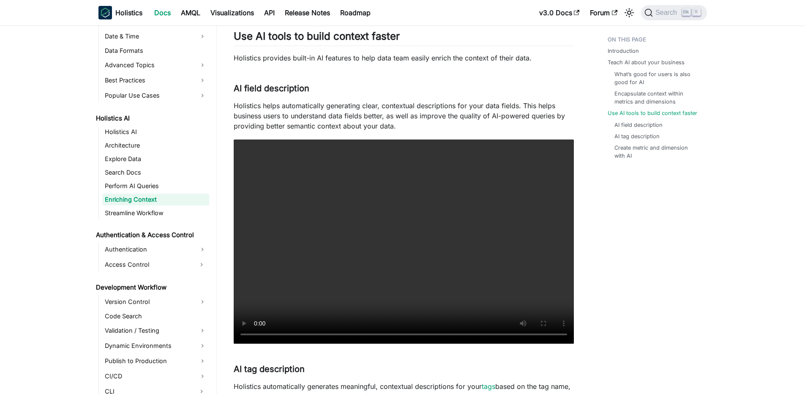
click at [291, 126] on p "Holistics helps automatically generating clear, contextual descriptions for you…" at bounding box center [404, 116] width 340 height 30
click at [306, 117] on p "Holistics helps automatically generating clear, contextual descriptions for you…" at bounding box center [404, 116] width 340 height 30
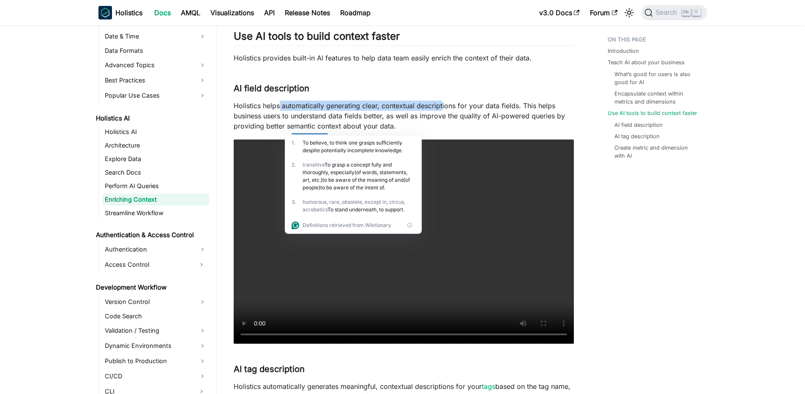
drag, startPoint x: 281, startPoint y: 121, endPoint x: 442, endPoint y: 124, distance: 161.9
click at [442, 124] on p "Holistics helps automatically generating clear, contextual descriptions for you…" at bounding box center [404, 116] width 340 height 30
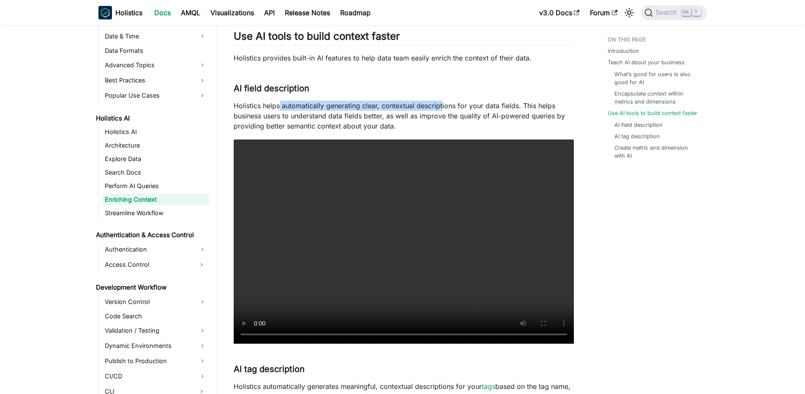
click at [442, 124] on p "Holistics helps automatically generating clear, contextual descriptions for you…" at bounding box center [404, 116] width 340 height 30
click at [375, 253] on video "Your browser does not support embedding video, but you can download it ." at bounding box center [404, 241] width 340 height 204
click at [358, 243] on video "Your browser does not support embedding video, but you can download it ." at bounding box center [404, 241] width 340 height 204
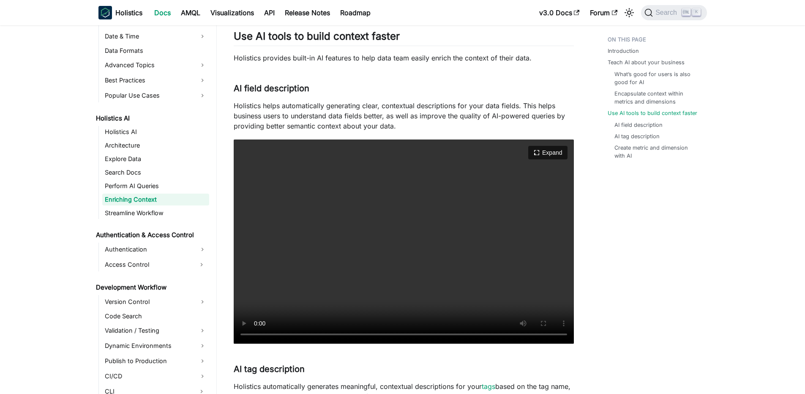
click at [358, 243] on video "Your browser does not support embedding video, but you can download it ." at bounding box center [404, 241] width 340 height 204
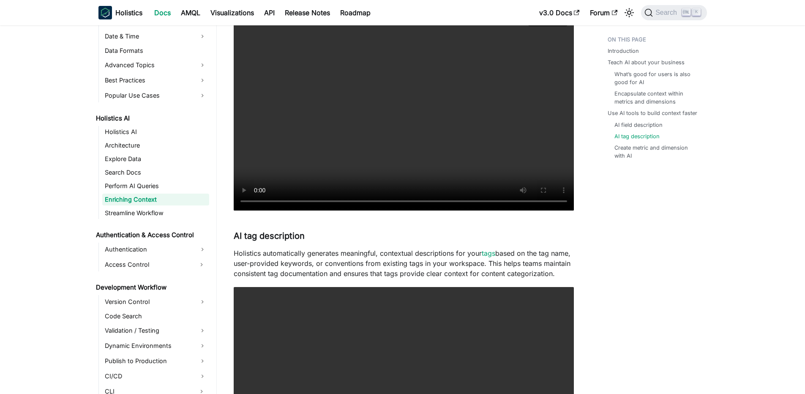
scroll to position [862, 0]
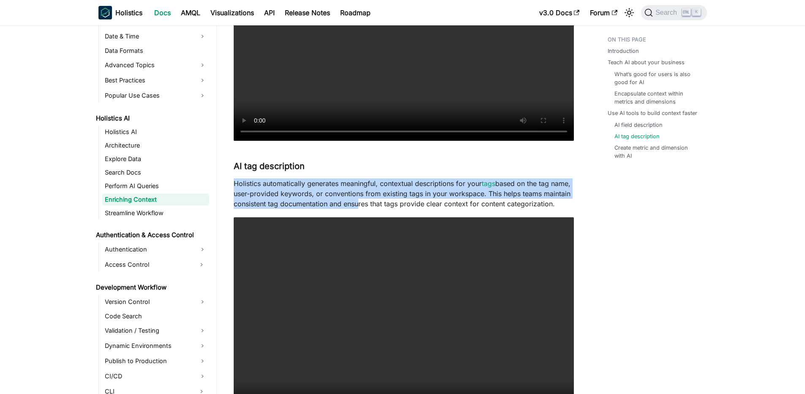
drag, startPoint x: 239, startPoint y: 192, endPoint x: 386, endPoint y: 218, distance: 149.3
click at [386, 209] on p "Holistics automatically generates meaningful, contextual descriptions for your …" at bounding box center [404, 193] width 340 height 30
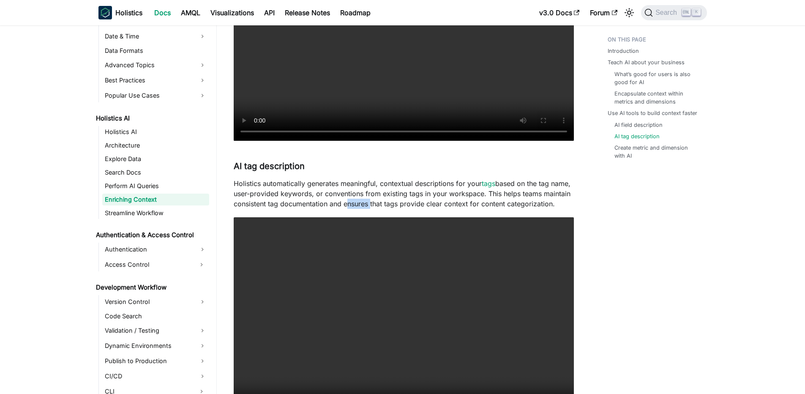
click at [386, 209] on p "Holistics automatically generates meaningful, contextual descriptions for your …" at bounding box center [404, 193] width 340 height 30
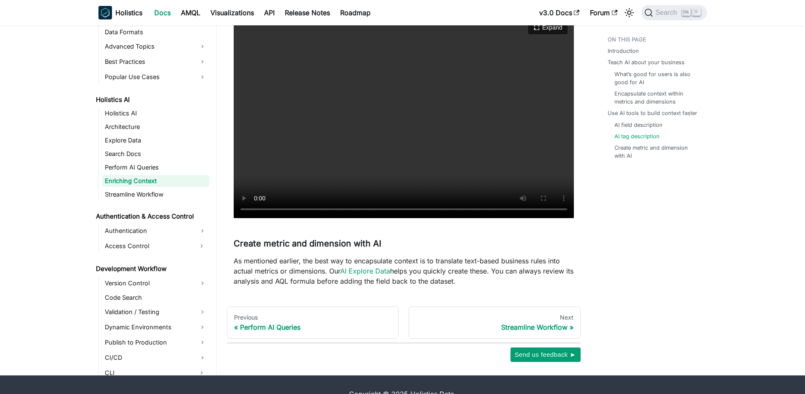
click at [451, 194] on video "Your browser does not support embedding video, but you can download it ." at bounding box center [404, 116] width 340 height 204
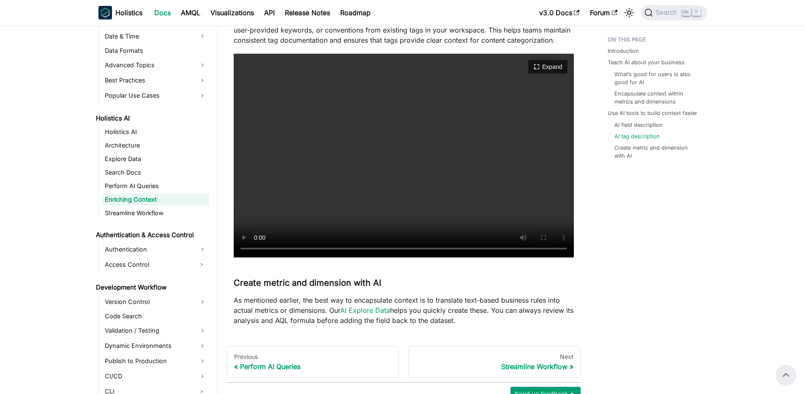
scroll to position [963, 0]
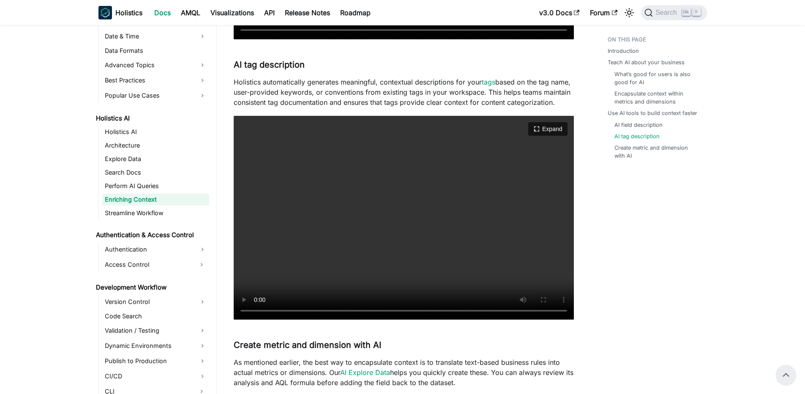
click at [449, 235] on video "Your browser does not support embedding video, but you can download it ." at bounding box center [404, 218] width 340 height 204
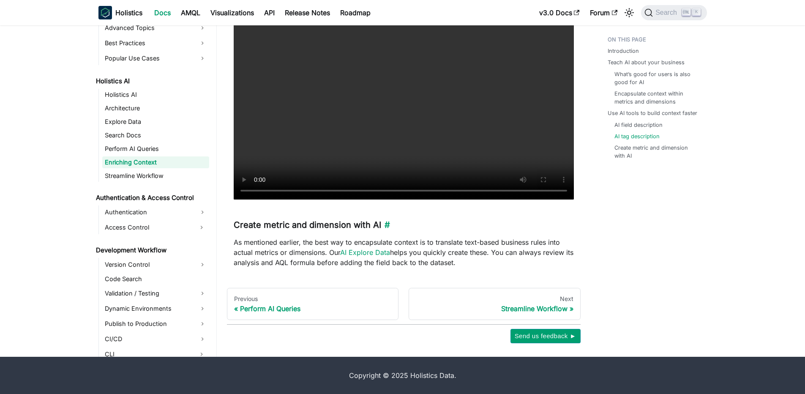
click at [303, 230] on h3 "Create metric and dimension with AI ​" at bounding box center [404, 225] width 340 height 11
click at [304, 223] on h3 "Create metric and dimension with AI ​" at bounding box center [404, 225] width 340 height 11
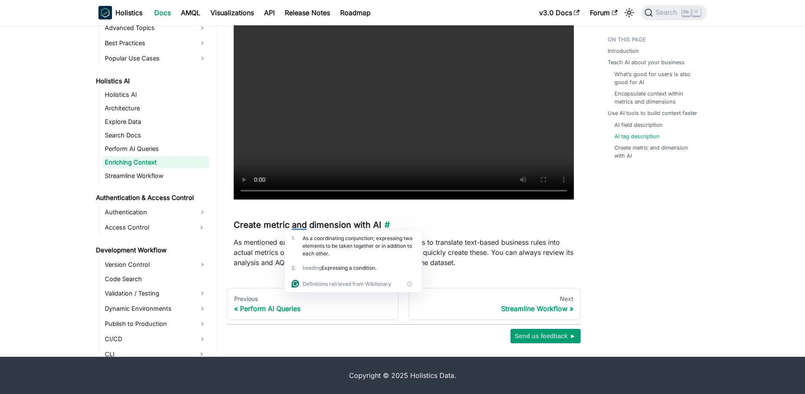
click at [256, 224] on h3 "Create metric and dimension with AI ​" at bounding box center [404, 225] width 340 height 11
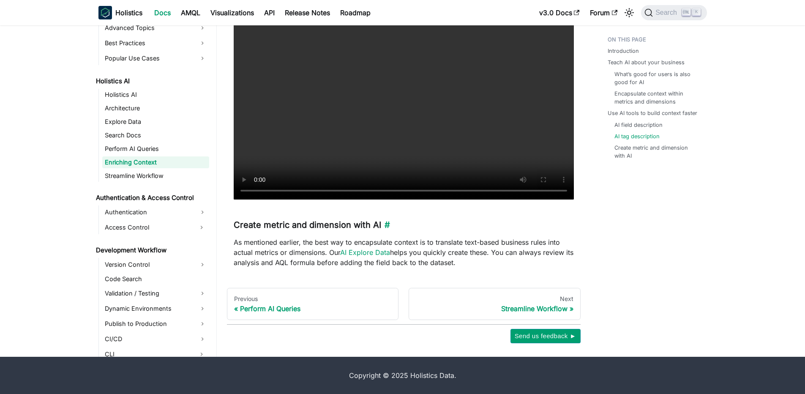
click at [256, 224] on h3 "Create metric and dimension with AI ​" at bounding box center [404, 225] width 340 height 11
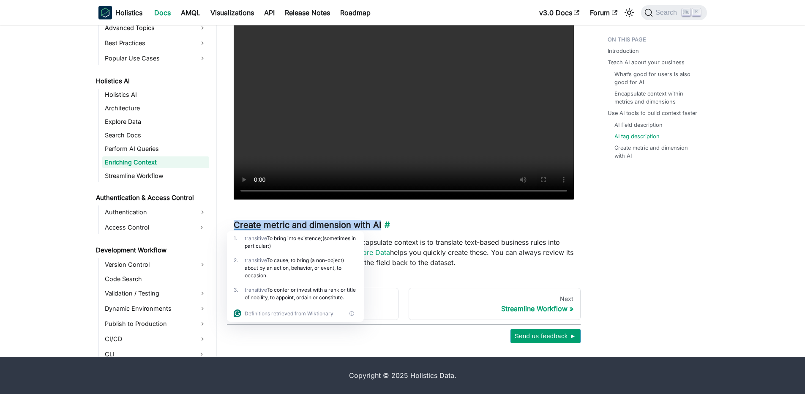
click at [256, 220] on h3 "Create metric and dimension with AI ​" at bounding box center [404, 225] width 340 height 11
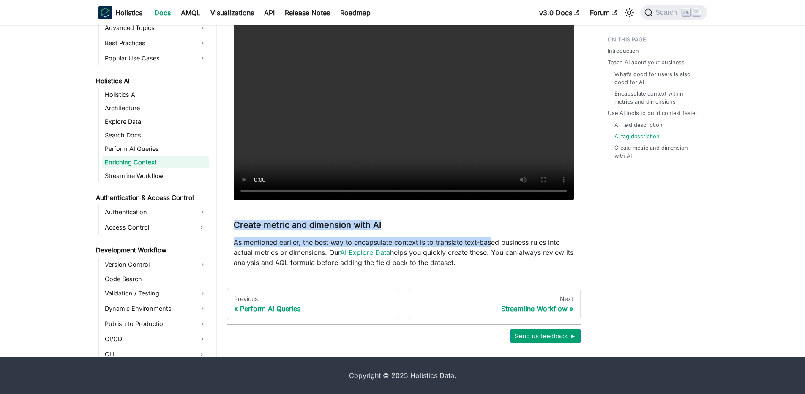
drag, startPoint x: 233, startPoint y: 228, endPoint x: 493, endPoint y: 247, distance: 260.2
click at [493, 247] on p "As mentioned earlier, the best way to encapsulate context is to translate text-…" at bounding box center [404, 252] width 340 height 30
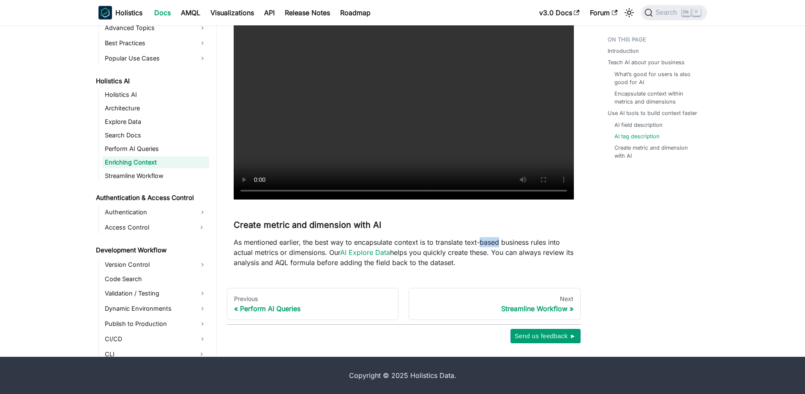
click at [493, 247] on p "As mentioned earlier, the best way to encapsulate context is to translate text-…" at bounding box center [404, 252] width 340 height 30
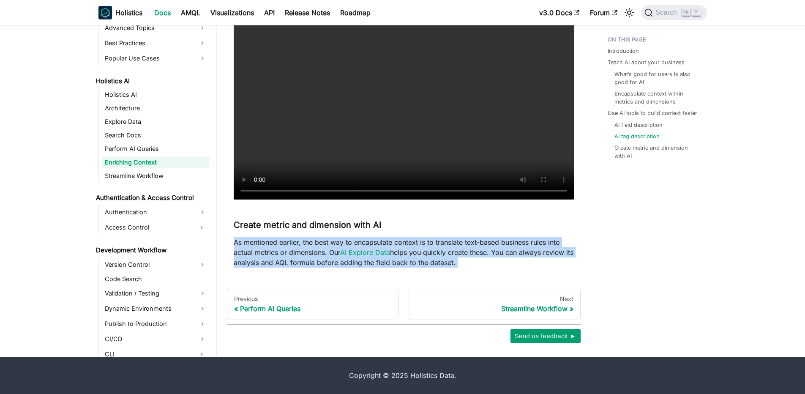
click at [493, 247] on p "As mentioned earlier, the best way to encapsulate context is to translate text-…" at bounding box center [404, 252] width 340 height 30
click at [469, 242] on p "As mentioned earlier, the best way to encapsulate context is to translate text-…" at bounding box center [404, 252] width 340 height 30
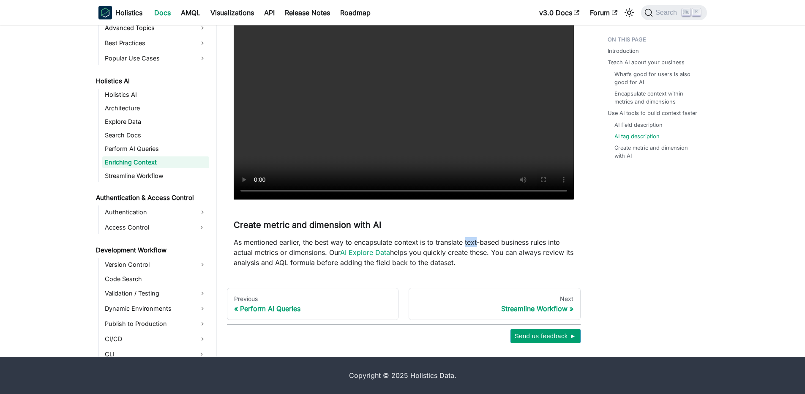
click at [469, 242] on p "As mentioned earlier, the best way to encapsulate context is to translate text-…" at bounding box center [404, 252] width 340 height 30
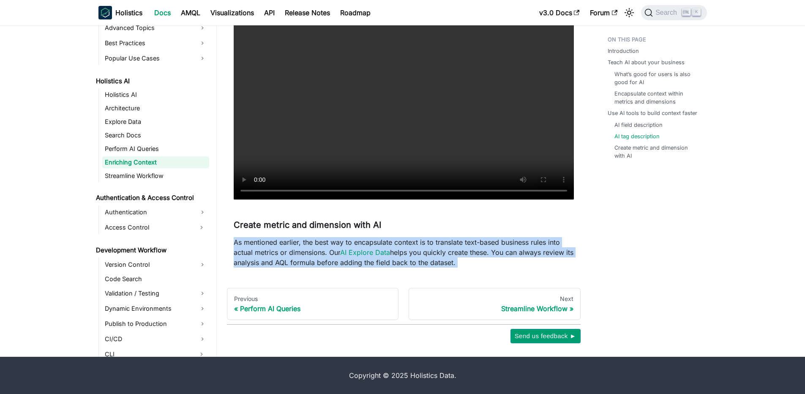
click at [469, 242] on p "As mentioned earlier, the best way to encapsulate context is to translate text-…" at bounding box center [404, 252] width 340 height 30
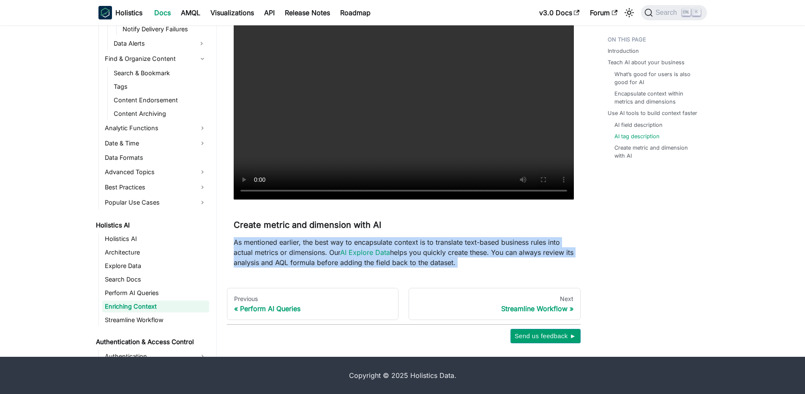
scroll to position [339, 0]
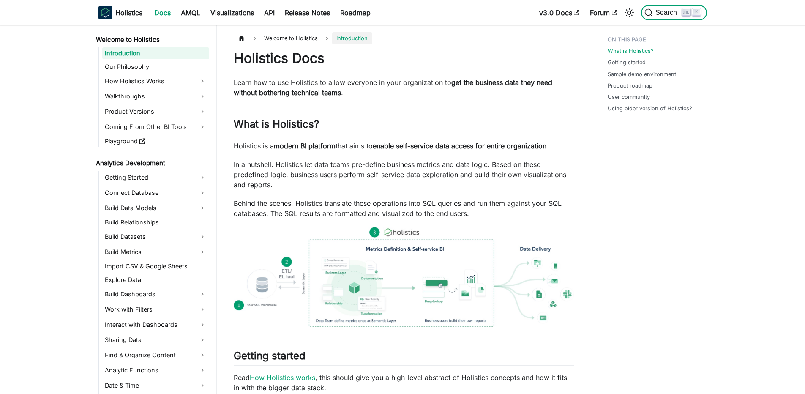
click at [671, 11] on span "Search" at bounding box center [667, 13] width 29 height 8
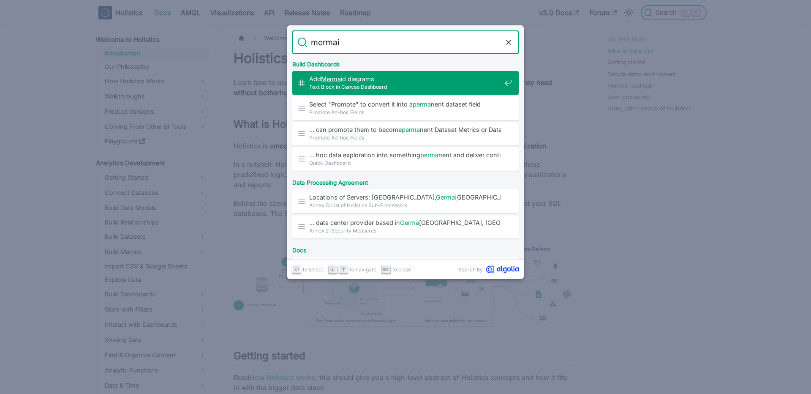
type input "mermaid"
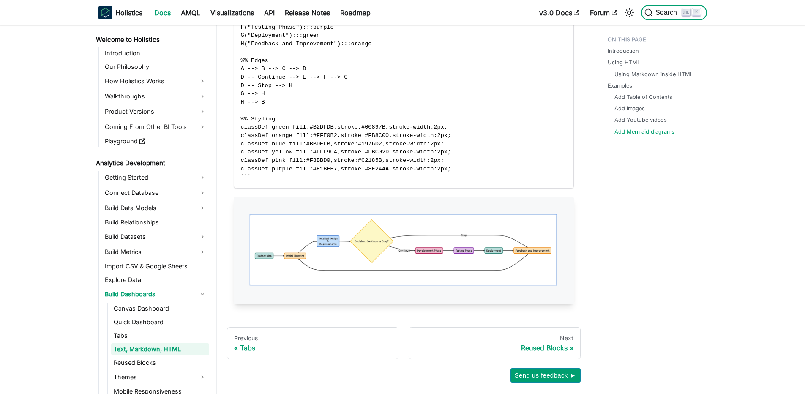
scroll to position [1488, 0]
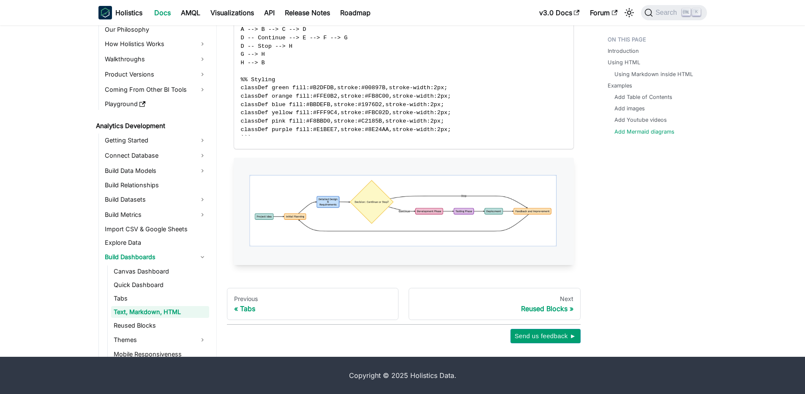
click at [371, 103] on span "classDef blue fill:#BBDEFB,stroke:#1976D2,stroke-width:2px;" at bounding box center [342, 104] width 203 height 6
click at [348, 105] on span "classDef blue fill:#BBDEFB,stroke:#1976D2,stroke-width:2px;" at bounding box center [342, 104] width 203 height 6
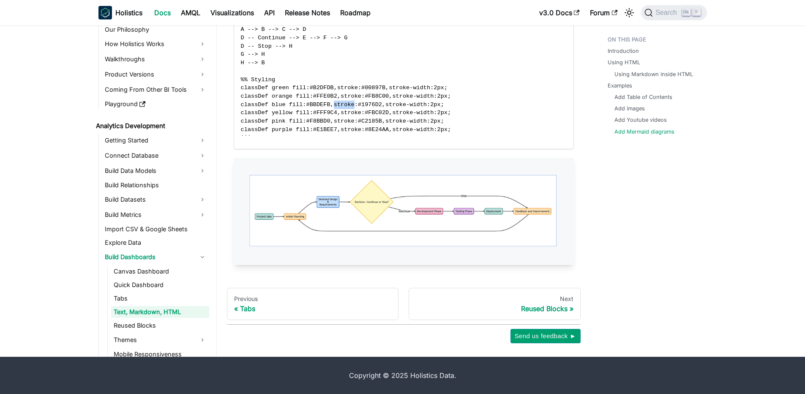
click at [348, 105] on span "classDef blue fill:#BBDEFB,stroke:#1976D2,stroke-width:2px;" at bounding box center [342, 104] width 203 height 6
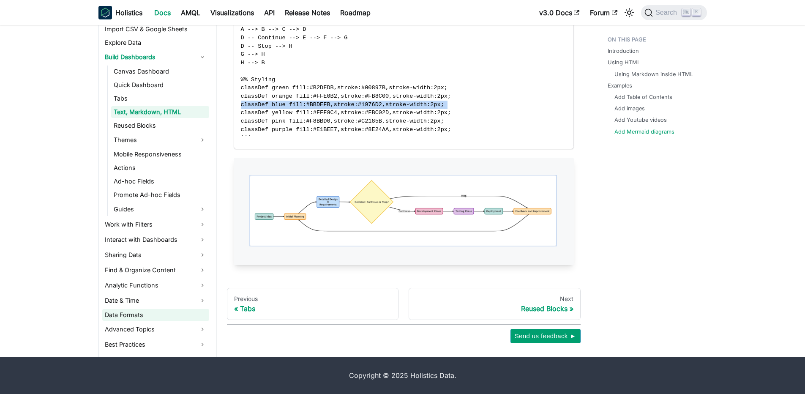
scroll to position [203, 0]
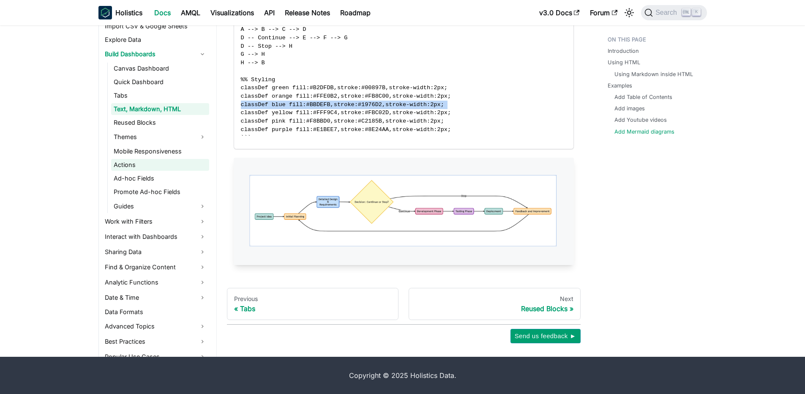
click at [156, 162] on link "Actions" at bounding box center [160, 165] width 98 height 12
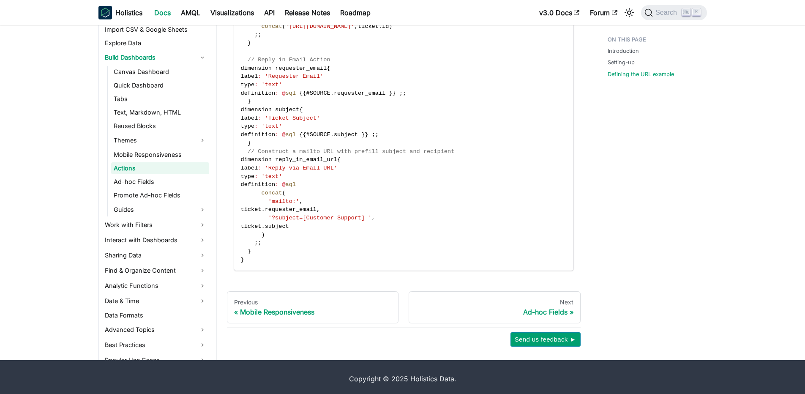
scroll to position [973, 0]
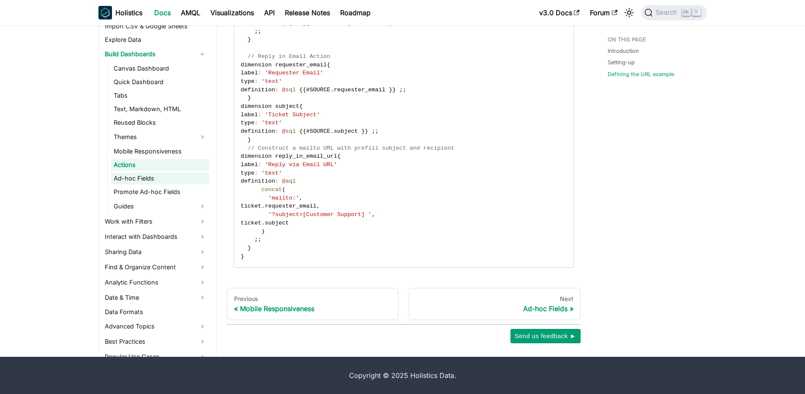
click at [145, 180] on link "Ad-hoc Fields" at bounding box center [160, 178] width 98 height 12
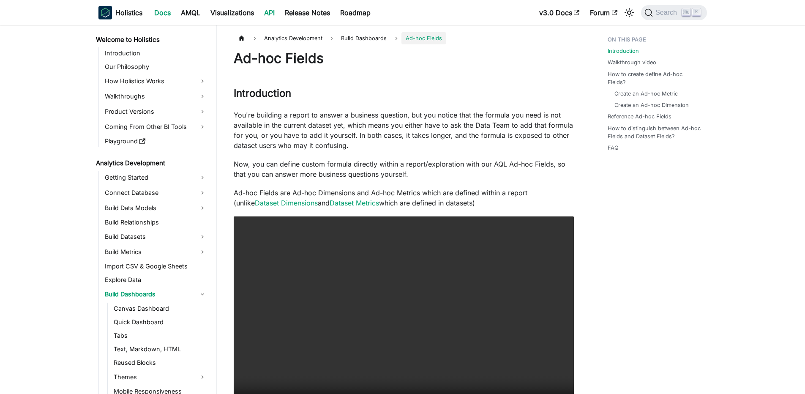
click at [273, 13] on link "API" at bounding box center [269, 13] width 21 height 14
